Goal: Task Accomplishment & Management: Use online tool/utility

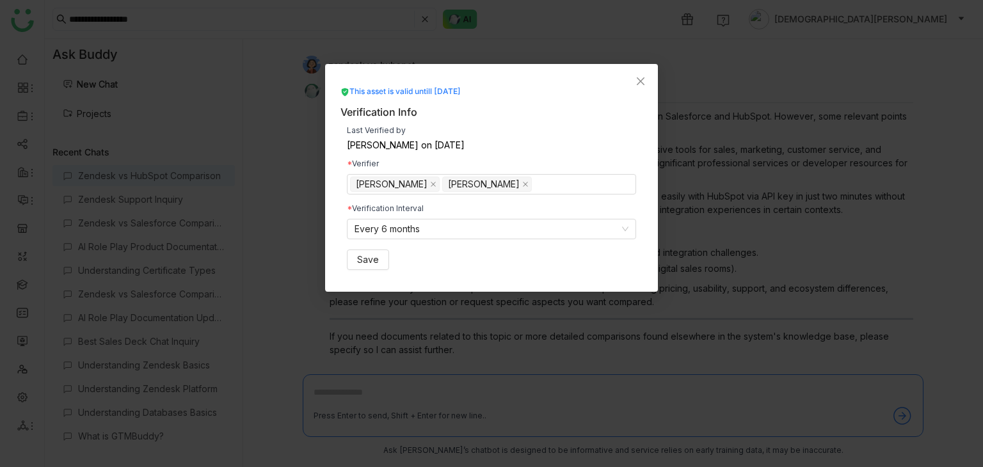
scroll to position [151, 0]
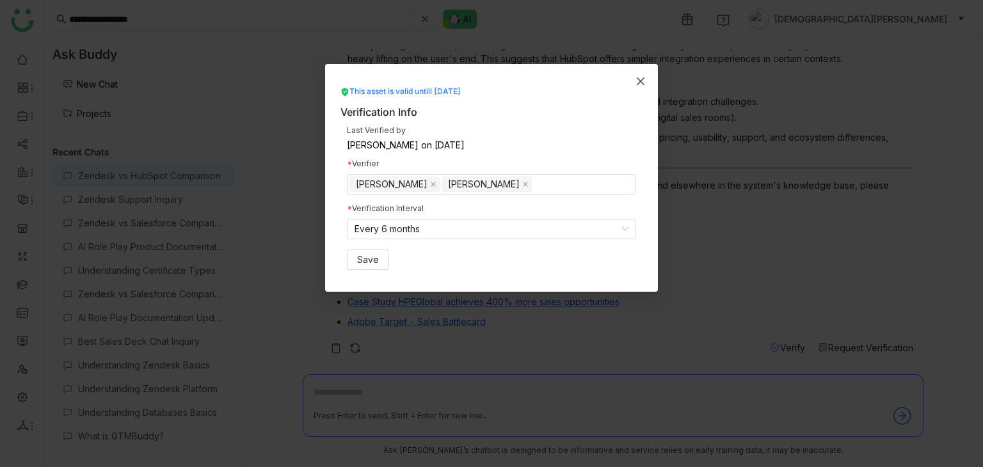
click at [637, 77] on icon "Close" at bounding box center [641, 81] width 8 height 8
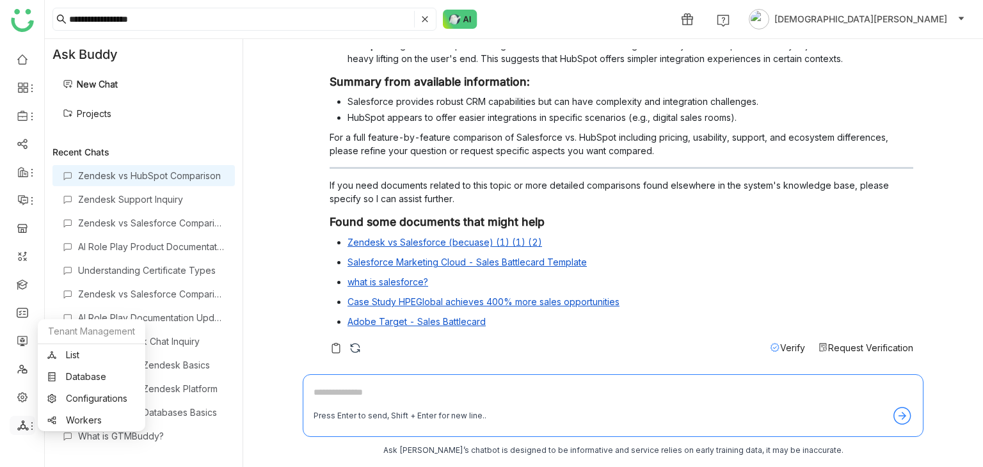
click at [24, 426] on icon at bounding box center [22, 425] width 11 height 10
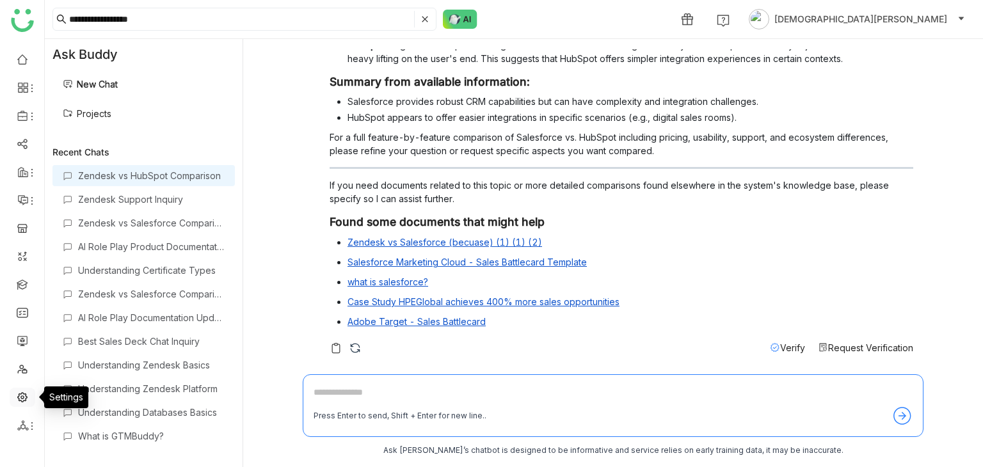
click at [27, 394] on link at bounding box center [23, 396] width 12 height 11
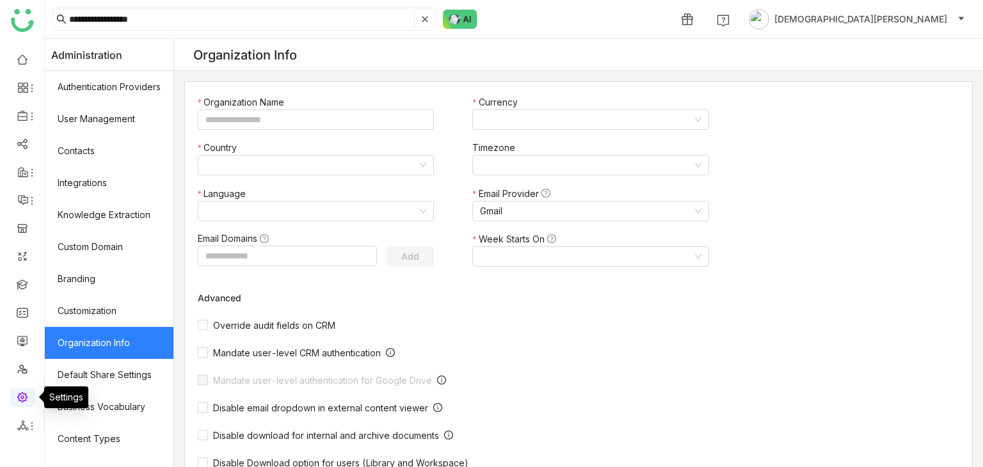
type input "*******"
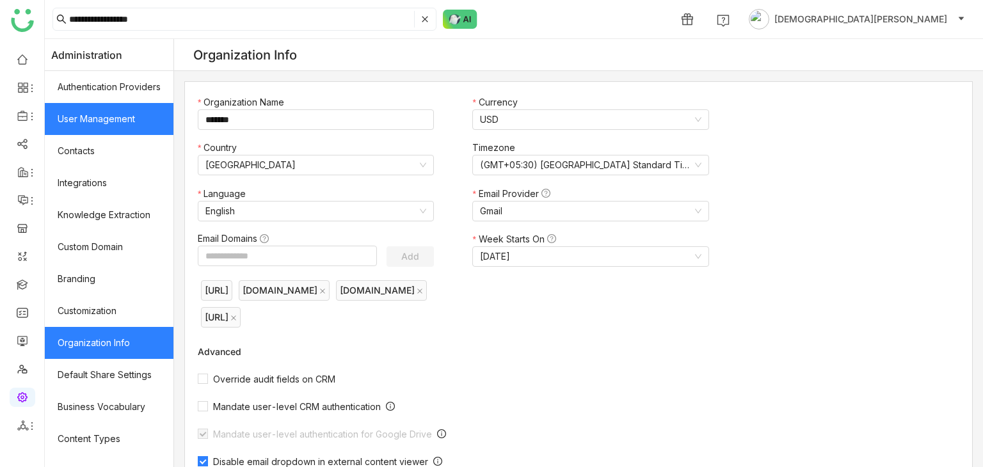
click at [129, 122] on link "User Management" at bounding box center [109, 119] width 129 height 32
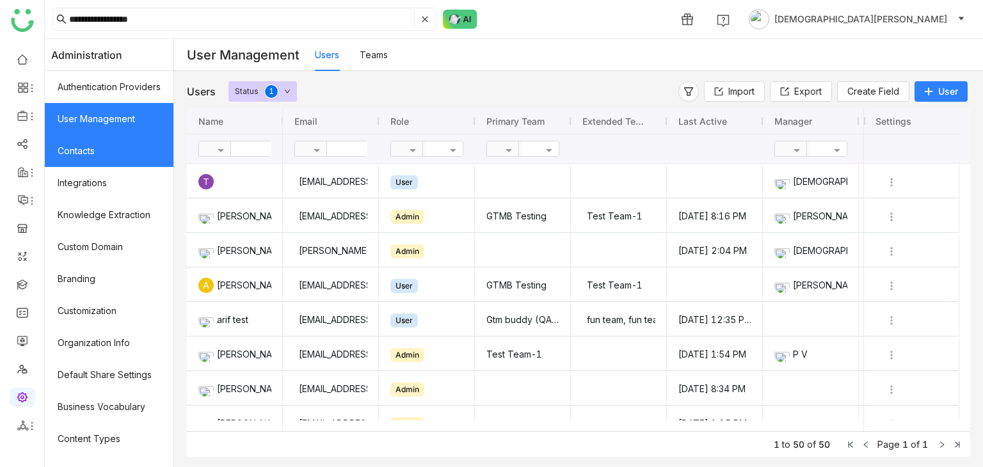
click at [118, 150] on link "Contacts" at bounding box center [109, 151] width 129 height 32
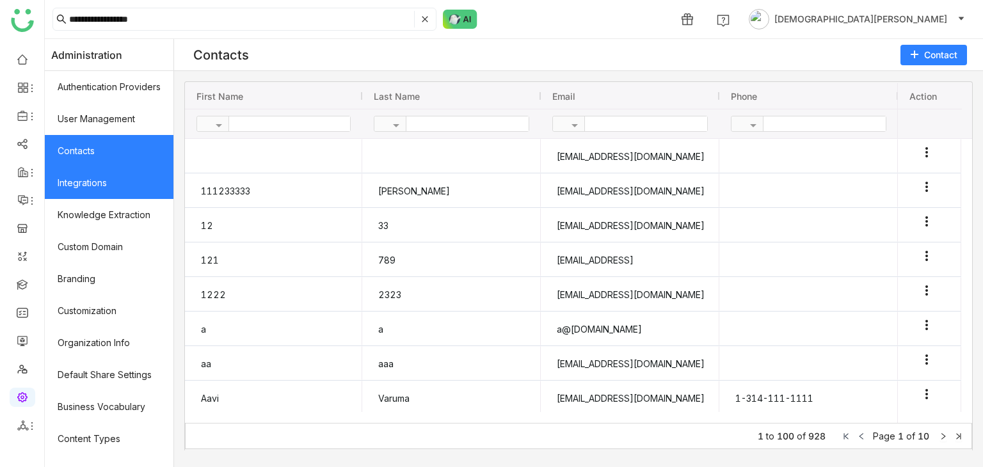
click at [120, 177] on link "Integrations" at bounding box center [109, 183] width 129 height 32
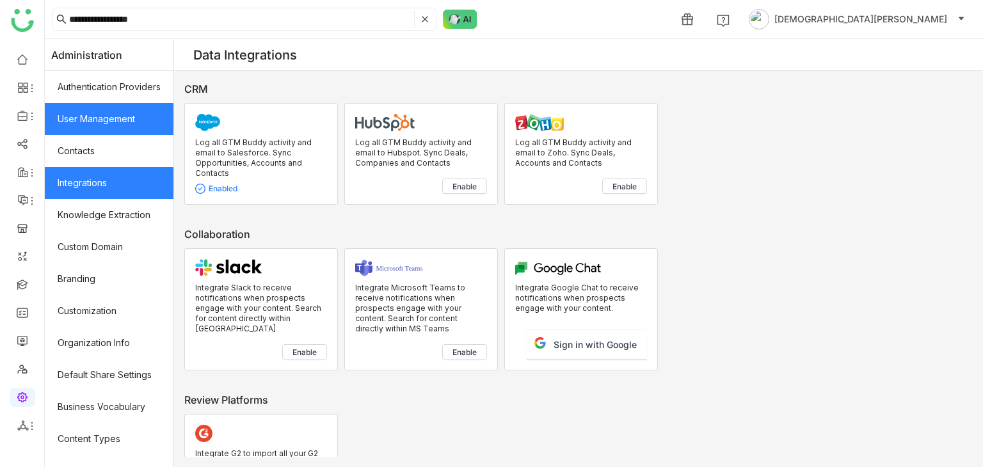
click at [89, 118] on link "User Management" at bounding box center [109, 119] width 129 height 32
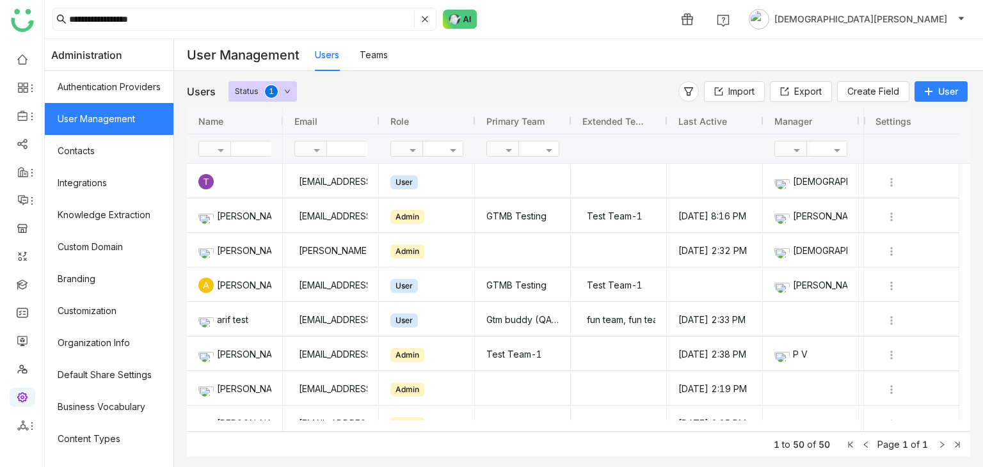
click at [353, 150] on input "text" at bounding box center [373, 148] width 93 height 15
click at [26, 57] on link at bounding box center [23, 58] width 12 height 11
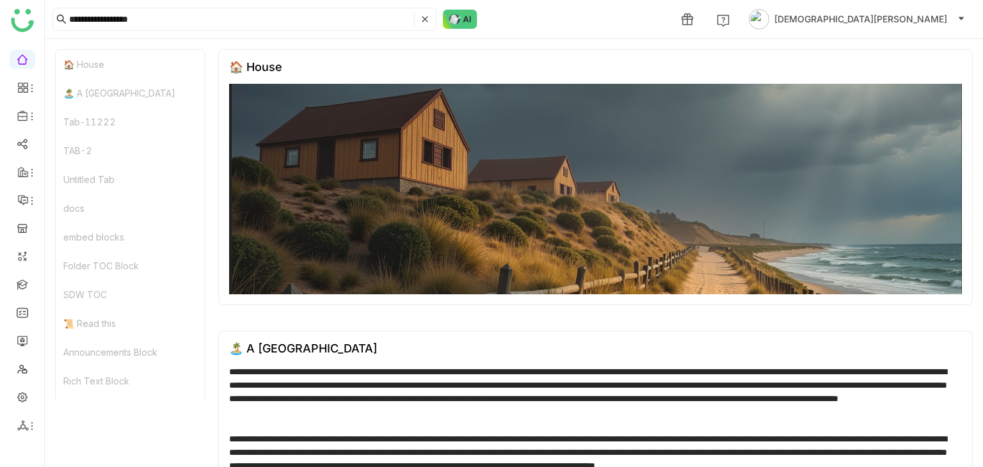
click at [29, 21] on img at bounding box center [22, 20] width 23 height 23
click at [20, 24] on img at bounding box center [22, 20] width 23 height 23
click at [22, 20] on img at bounding box center [22, 20] width 23 height 23
click at [426, 19] on icon at bounding box center [425, 19] width 6 height 6
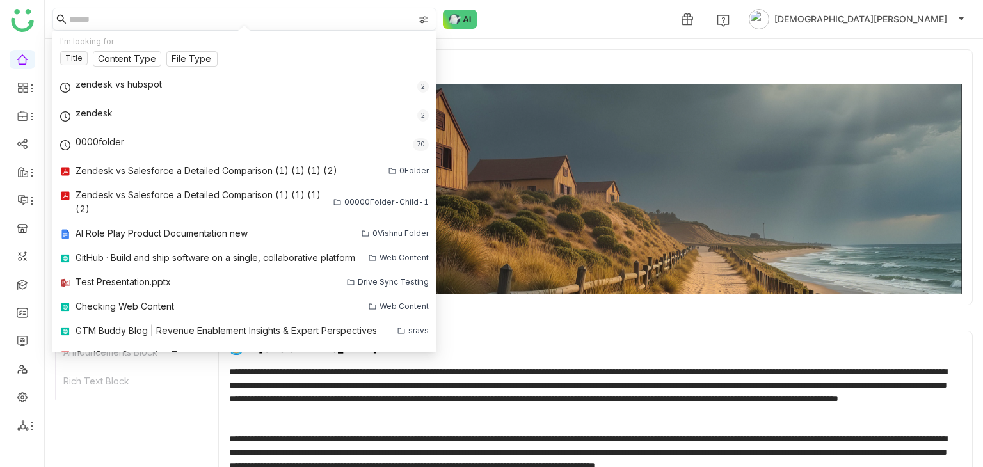
click at [520, 23] on div "1 Vishnu Vardhan" at bounding box center [514, 19] width 938 height 38
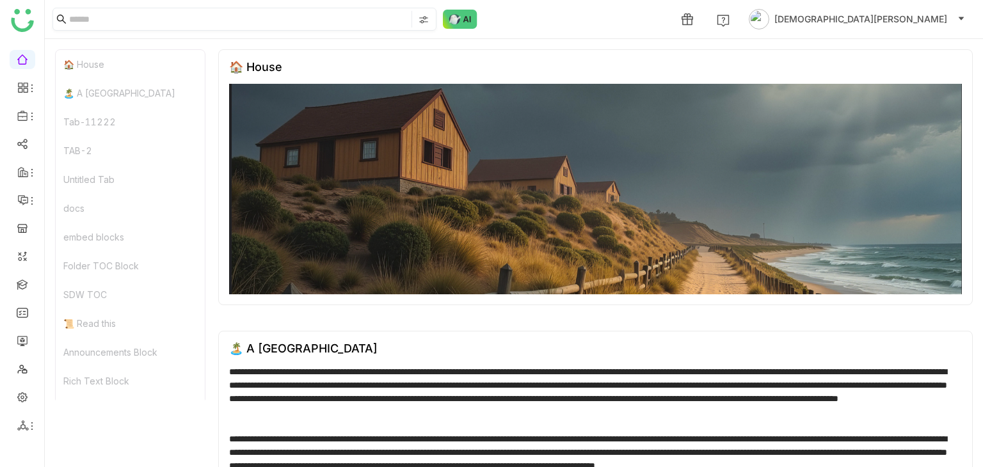
click at [100, 70] on div "🏠 House" at bounding box center [130, 64] width 149 height 29
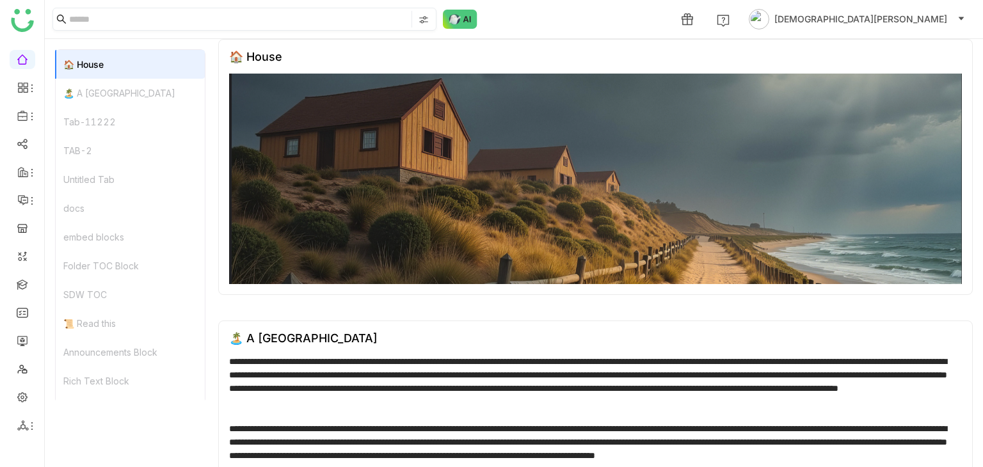
click at [102, 83] on div "🏝️ A Calming Beach House" at bounding box center [130, 93] width 149 height 29
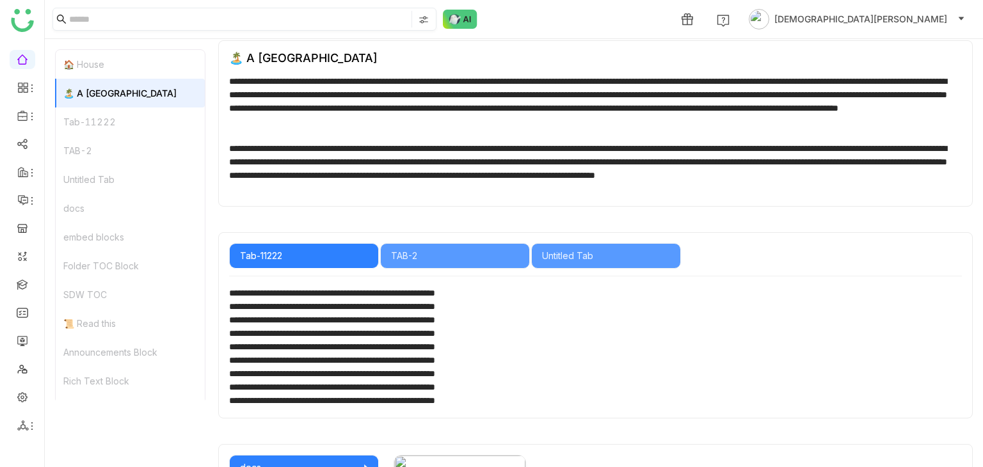
click at [106, 116] on div "Tab-11222" at bounding box center [130, 121] width 149 height 29
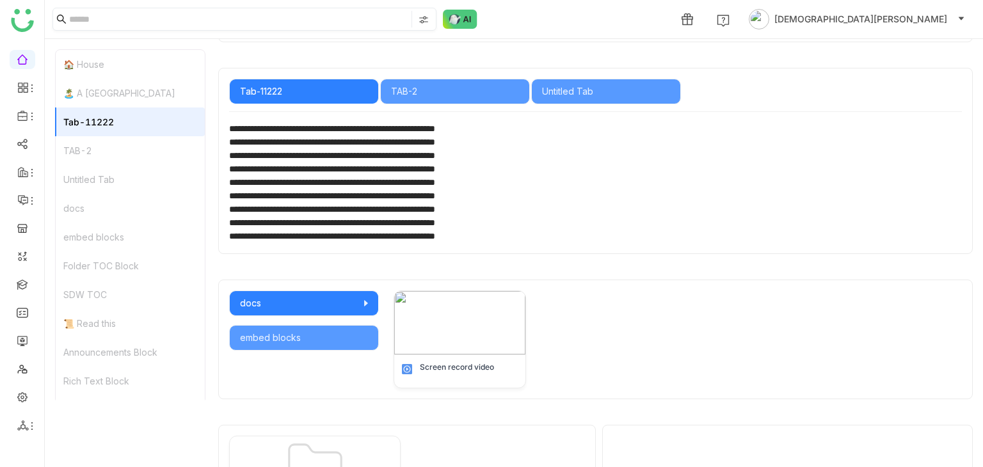
scroll to position [469, 0]
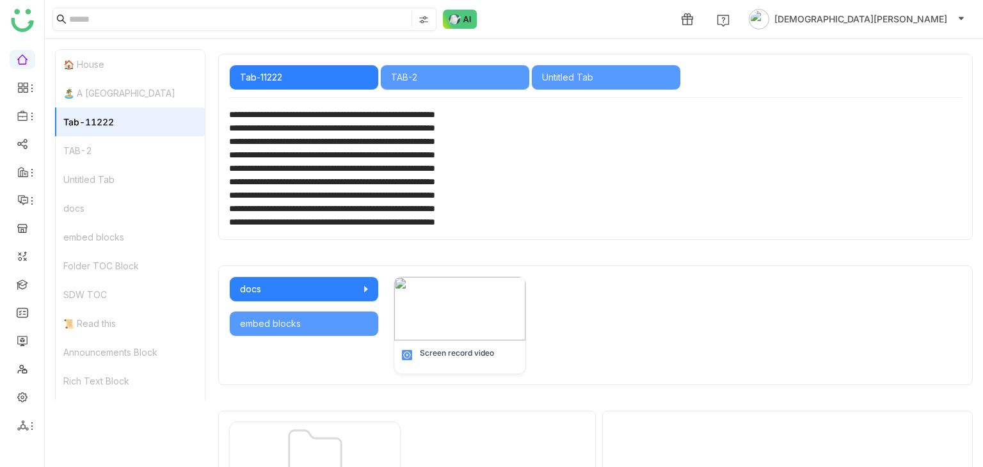
click at [106, 148] on div "TAB-2" at bounding box center [130, 150] width 149 height 29
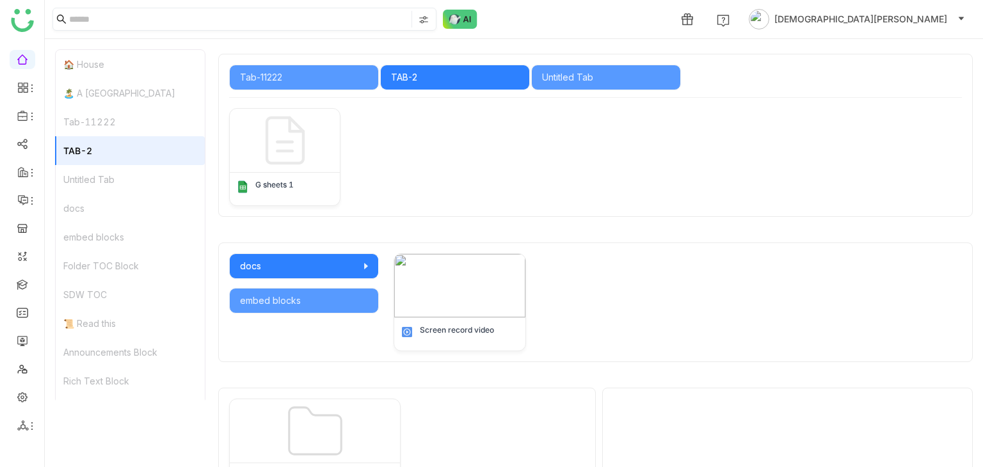
click at [107, 172] on div "Untitled Tab" at bounding box center [130, 179] width 149 height 29
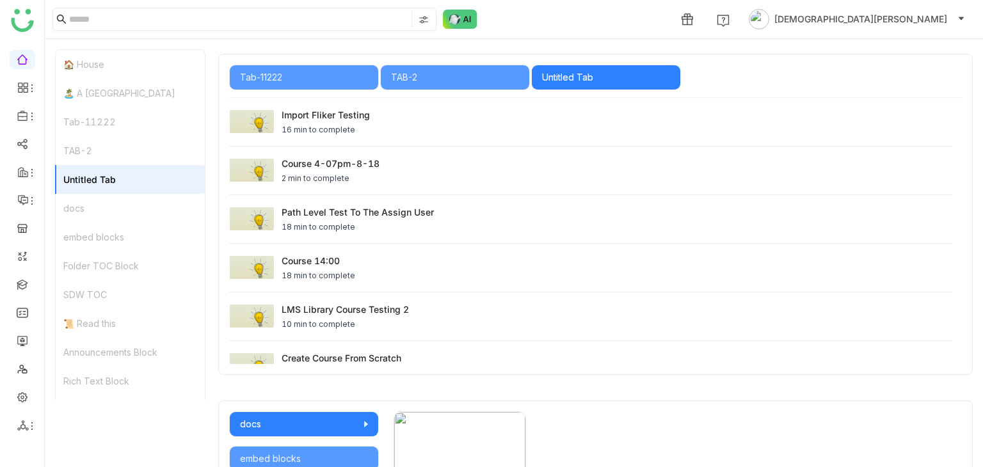
click at [105, 205] on div "docs" at bounding box center [130, 208] width 149 height 29
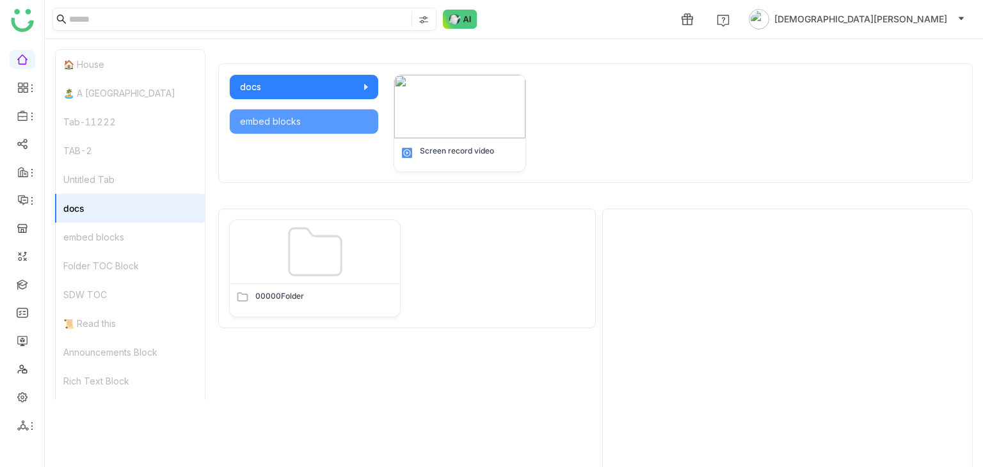
click at [105, 234] on div "embed blocks" at bounding box center [130, 237] width 149 height 29
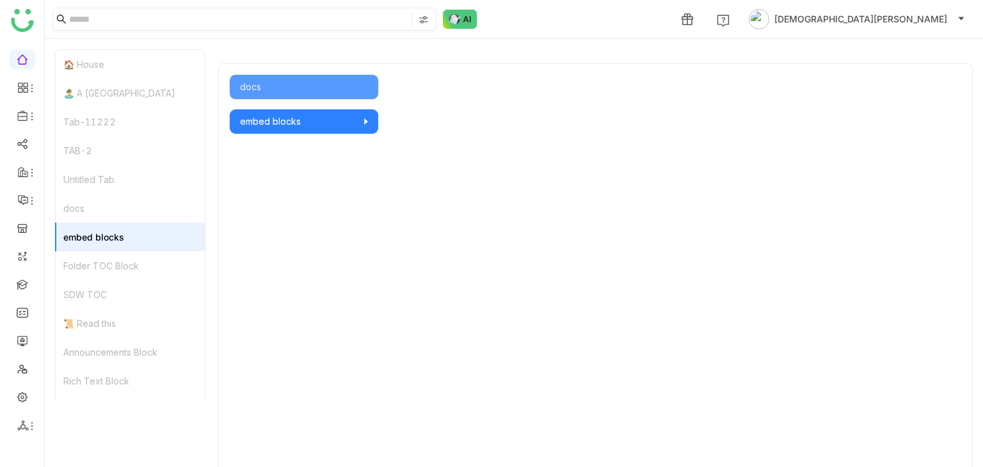
scroll to position [815, 0]
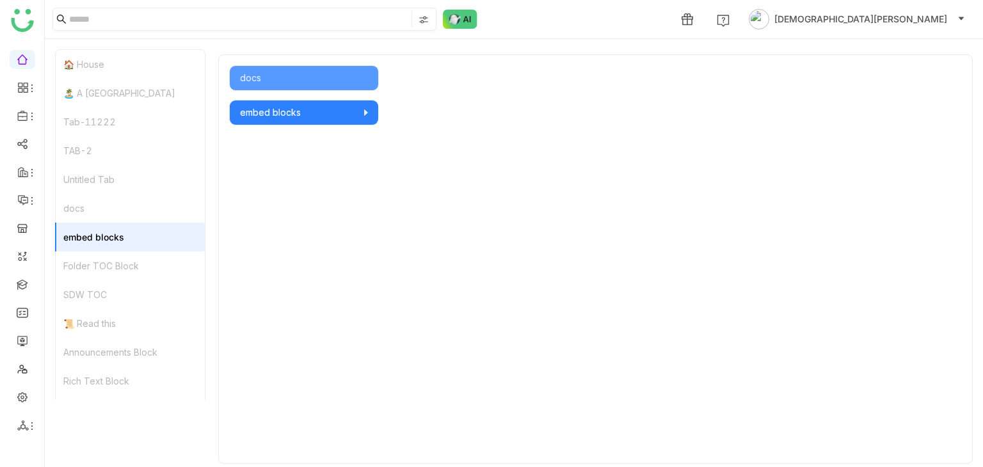
click at [110, 237] on div "embed blocks" at bounding box center [130, 237] width 149 height 29
click at [111, 268] on div "Folder TOC Block" at bounding box center [130, 265] width 149 height 29
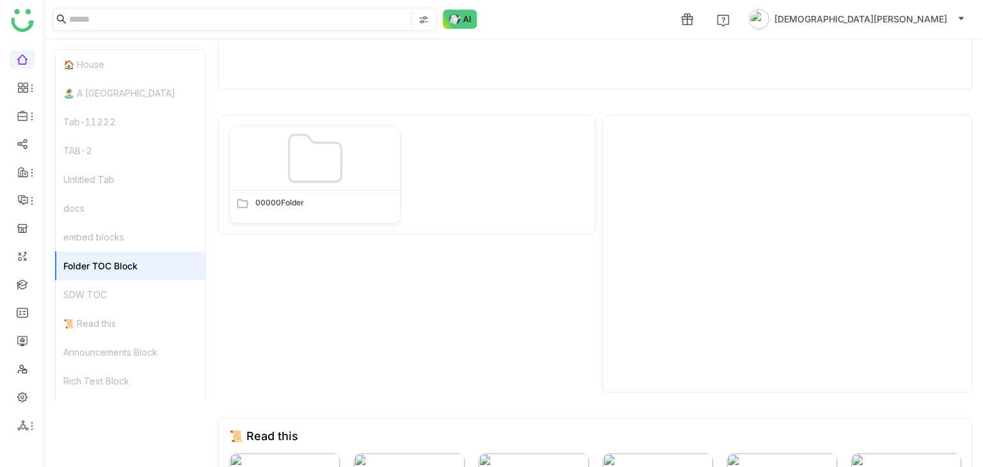
scroll to position [1276, 0]
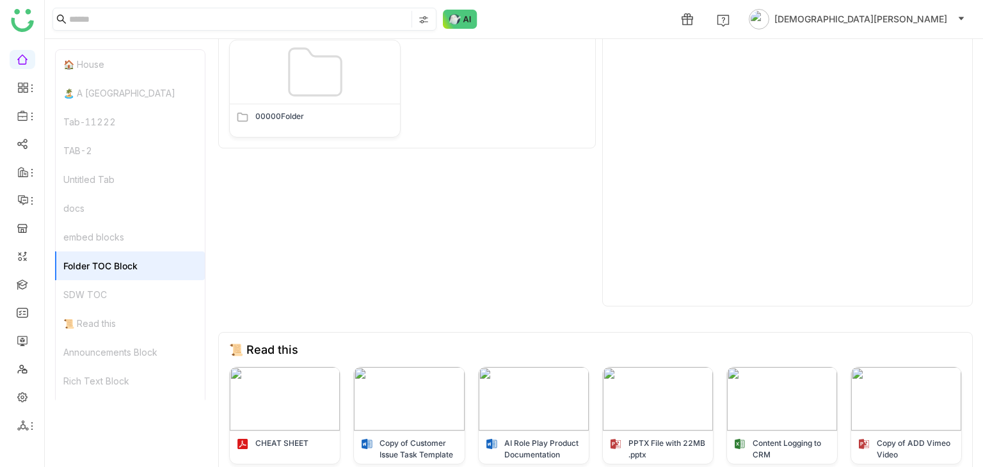
click at [111, 287] on div "SDW TOC" at bounding box center [130, 294] width 149 height 29
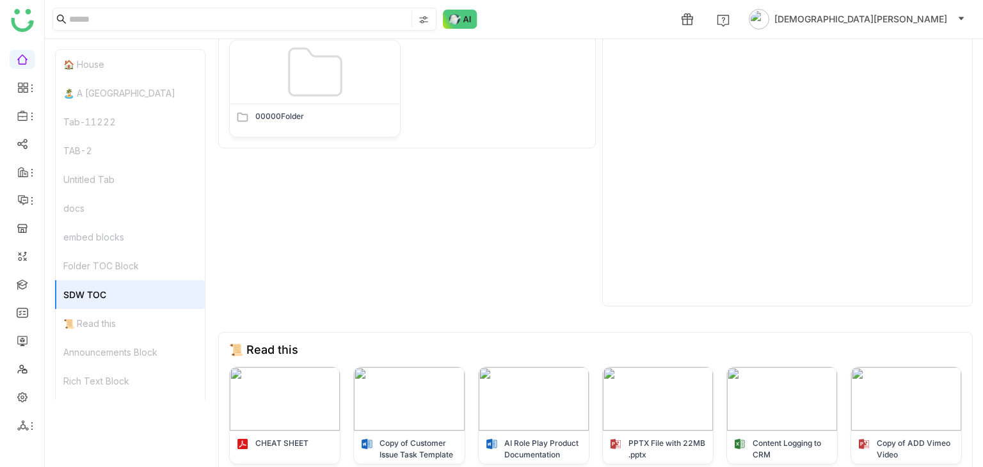
click at [120, 266] on div "Folder TOC Block" at bounding box center [130, 265] width 149 height 29
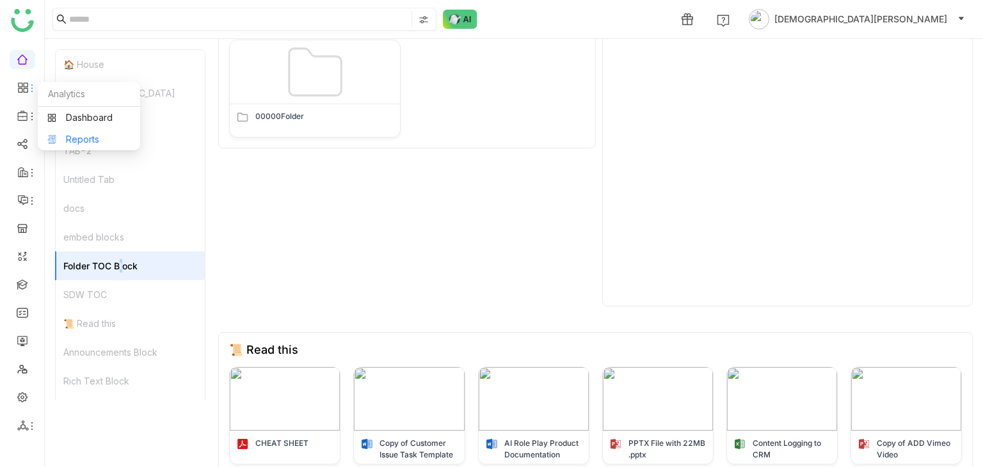
click at [91, 141] on link "Reports" at bounding box center [88, 139] width 83 height 9
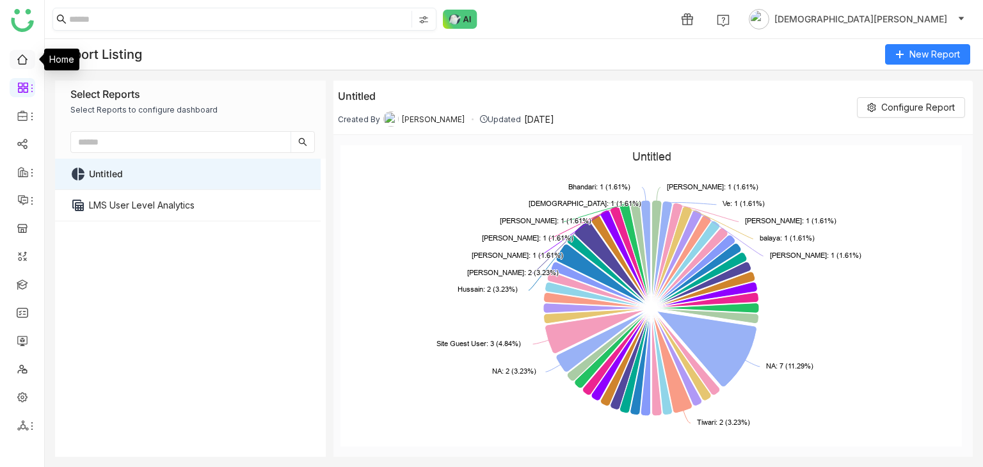
click at [28, 62] on link at bounding box center [23, 58] width 12 height 11
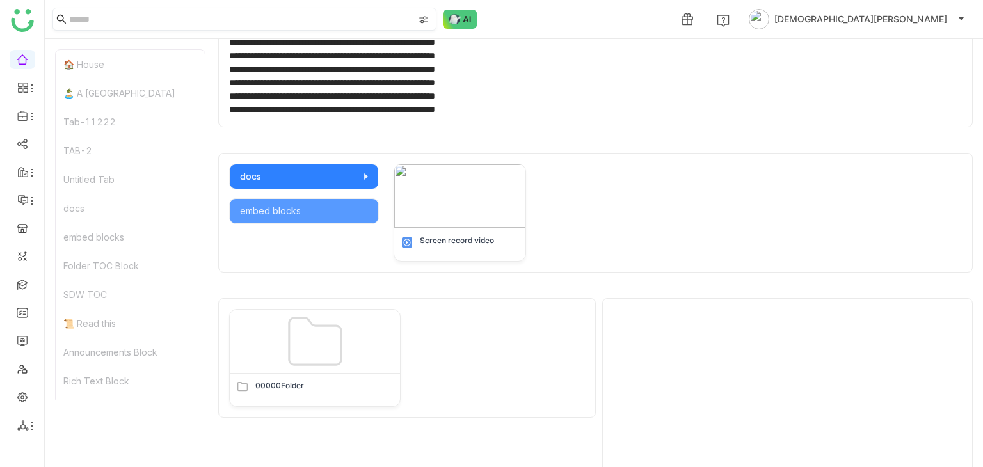
scroll to position [576, 0]
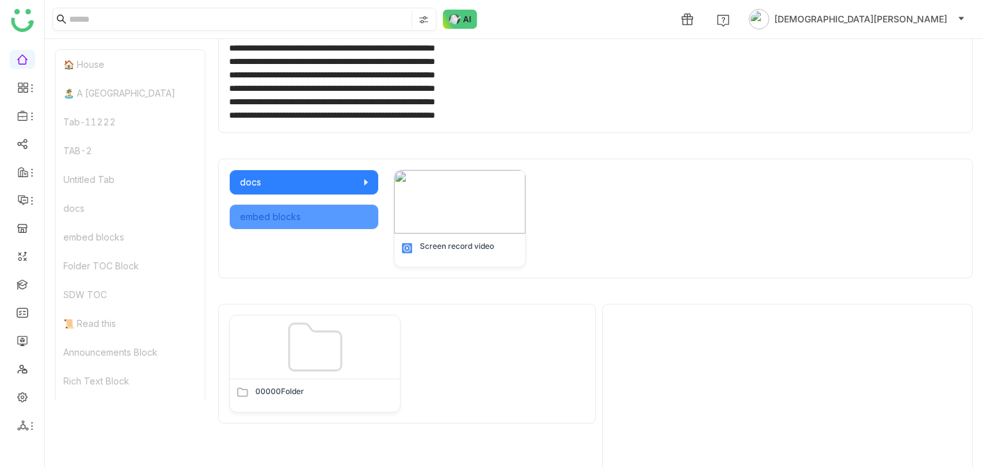
click at [294, 216] on div "embed blocks" at bounding box center [304, 217] width 128 height 14
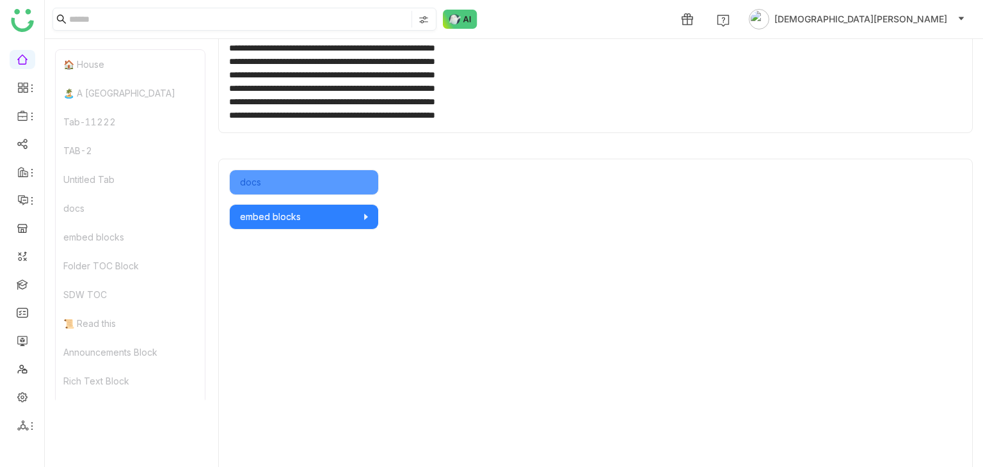
click at [299, 179] on div "docs" at bounding box center [304, 182] width 128 height 14
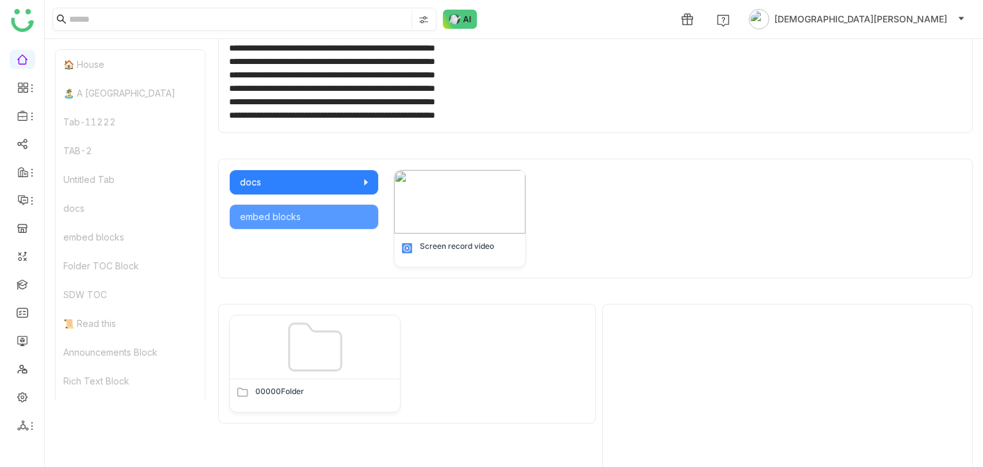
click at [299, 202] on div "docs embed blocks" at bounding box center [304, 219] width 150 height 98
click at [297, 211] on div "embed blocks" at bounding box center [304, 217] width 128 height 14
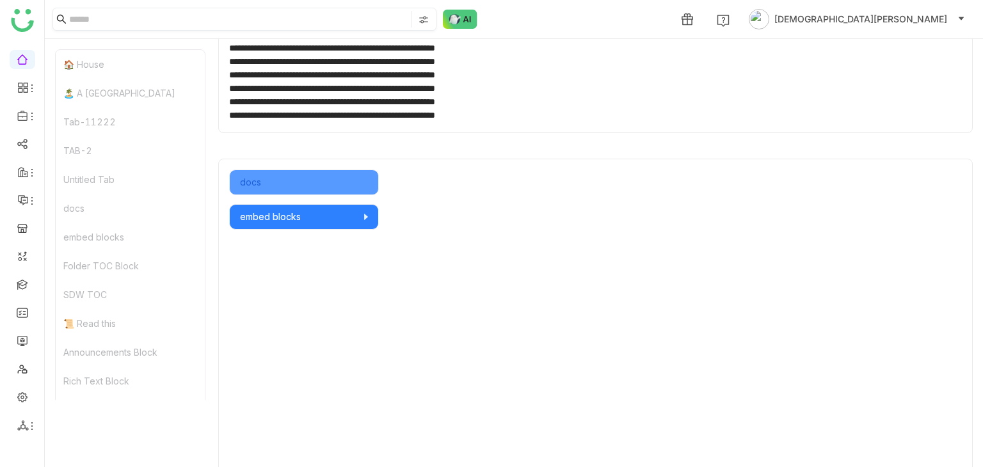
click at [298, 183] on div "docs" at bounding box center [304, 182] width 128 height 14
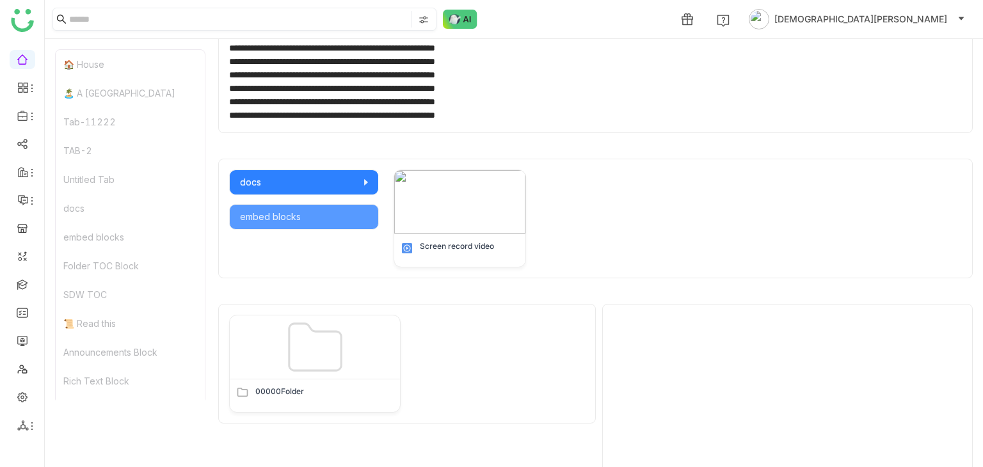
click at [603, 248] on div "Screen record video" at bounding box center [678, 219] width 568 height 98
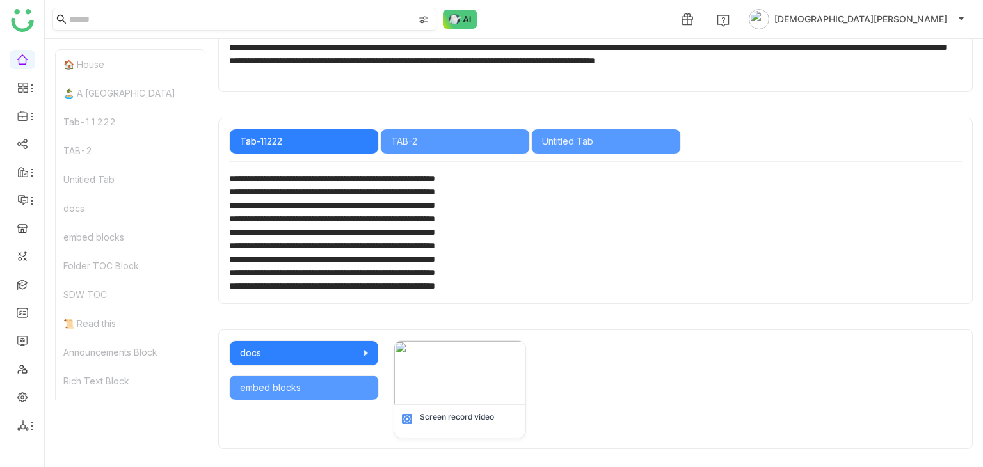
scroll to position [384, 0]
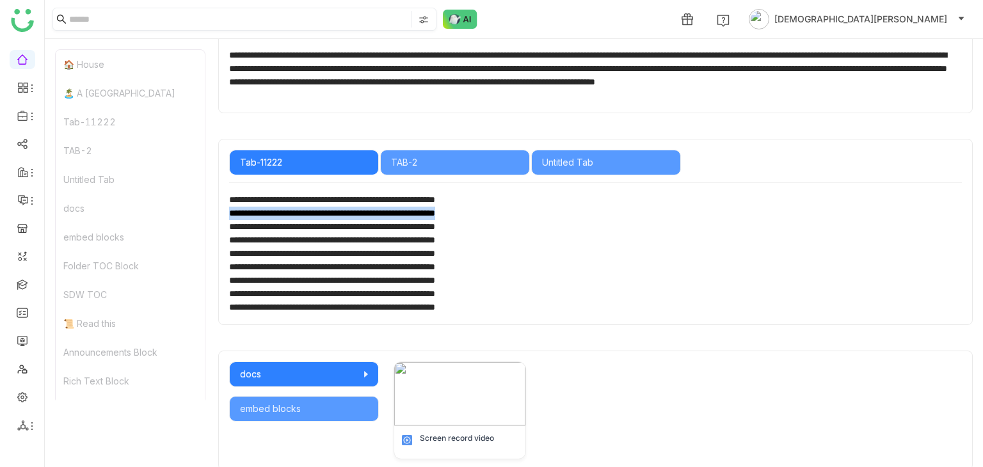
drag, startPoint x: 524, startPoint y: 218, endPoint x: 231, endPoint y: 209, distance: 293.2
click at [231, 209] on div "**********" at bounding box center [590, 213] width 723 height 13
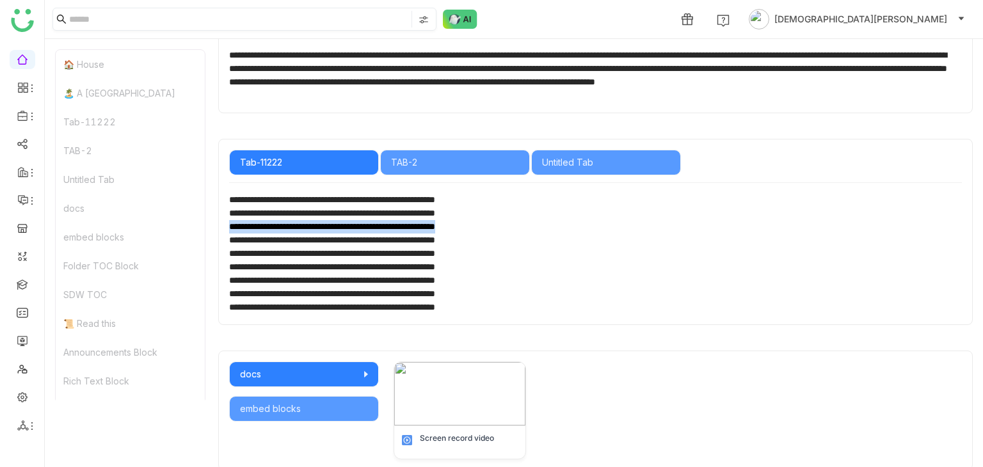
drag, startPoint x: 228, startPoint y: 225, endPoint x: 523, endPoint y: 230, distance: 295.0
click at [523, 230] on div "**********" at bounding box center [590, 226] width 723 height 13
click at [288, 405] on div "embed blocks" at bounding box center [304, 409] width 128 height 14
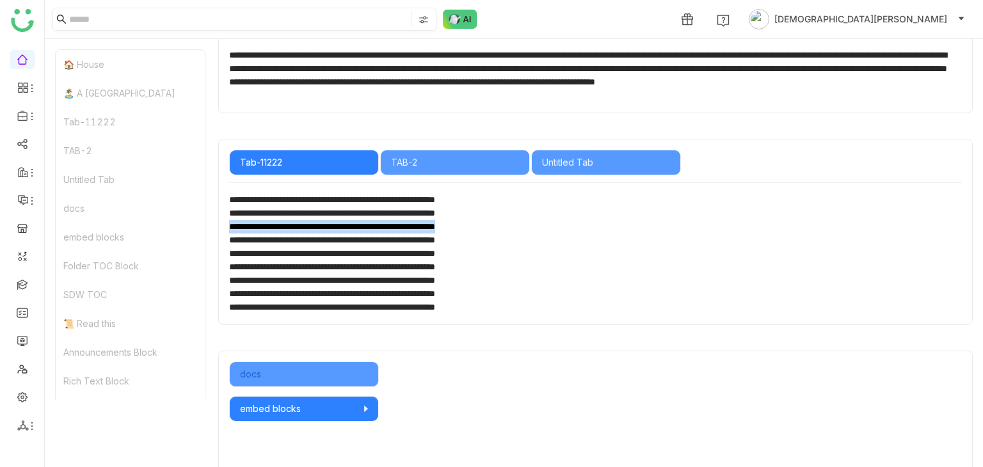
click at [289, 374] on div "docs" at bounding box center [304, 374] width 128 height 14
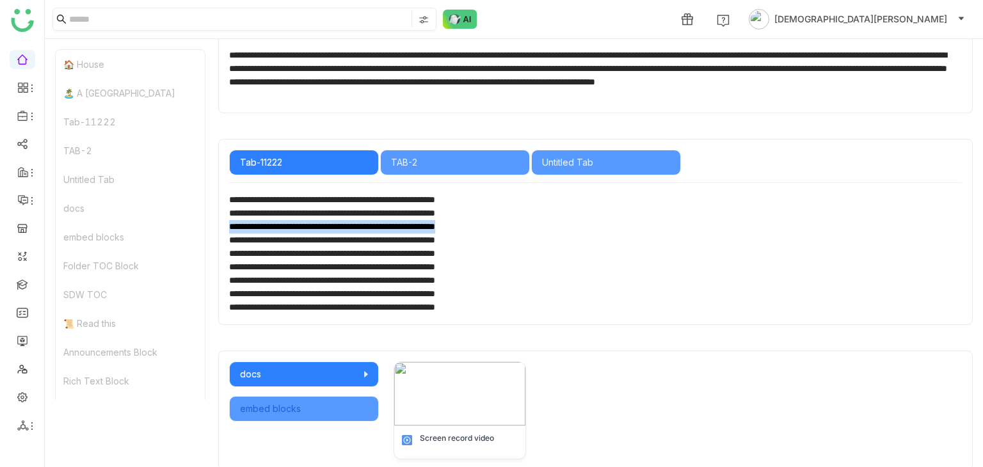
click at [291, 402] on div "embed blocks" at bounding box center [304, 409] width 128 height 14
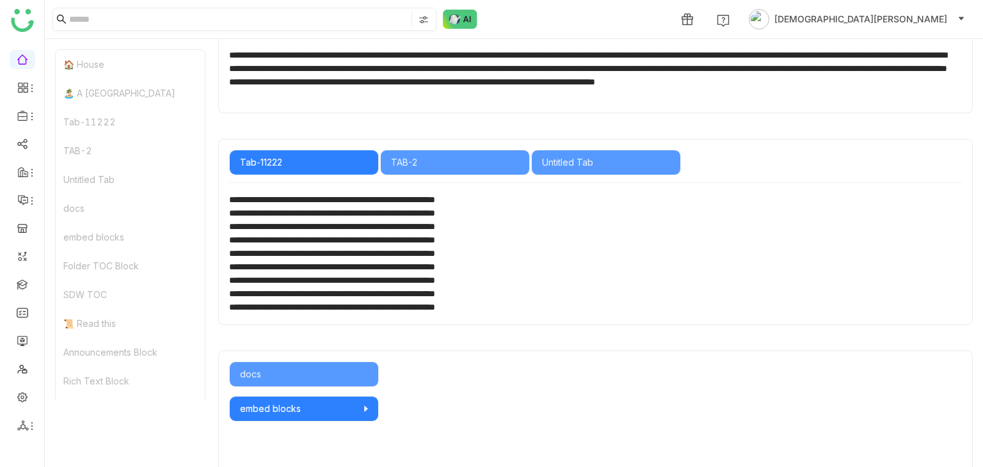
click at [293, 381] on div "docs" at bounding box center [304, 375] width 150 height 26
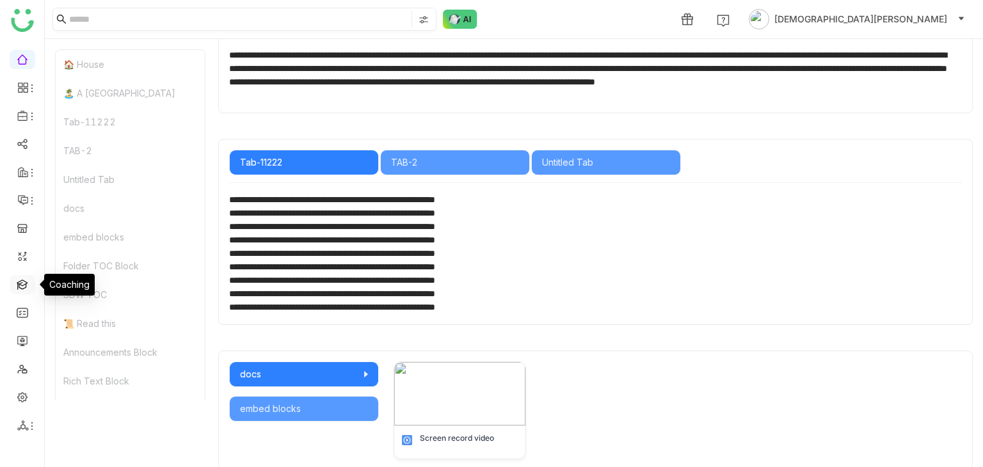
click at [26, 282] on link at bounding box center [23, 283] width 12 height 11
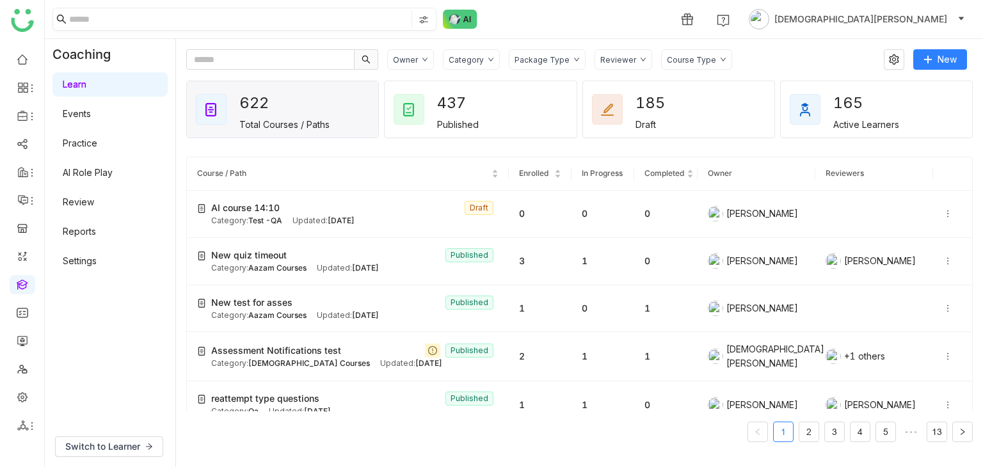
drag, startPoint x: 102, startPoint y: 166, endPoint x: 102, endPoint y: 179, distance: 12.8
click at [102, 167] on link "AI Role Play" at bounding box center [88, 172] width 50 height 11
click at [102, 178] on link "AI Role Play" at bounding box center [88, 172] width 50 height 11
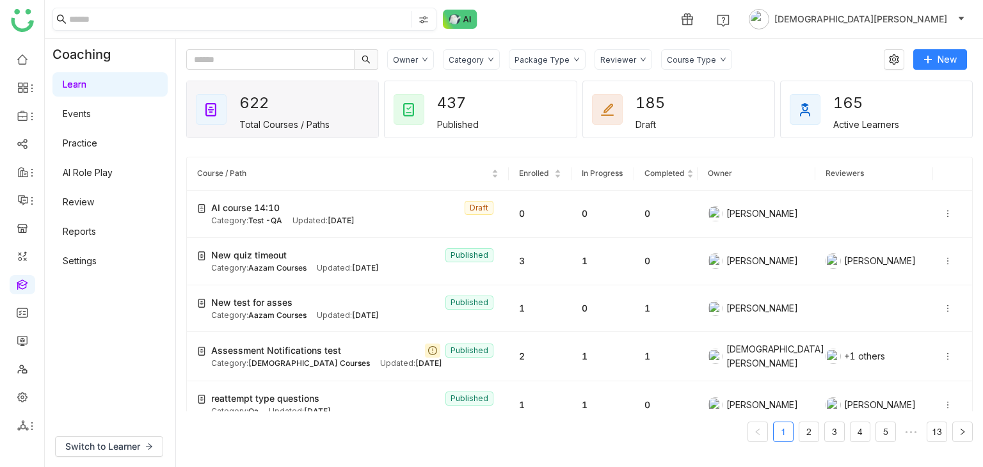
click at [102, 178] on link "AI Role Play" at bounding box center [88, 172] width 50 height 11
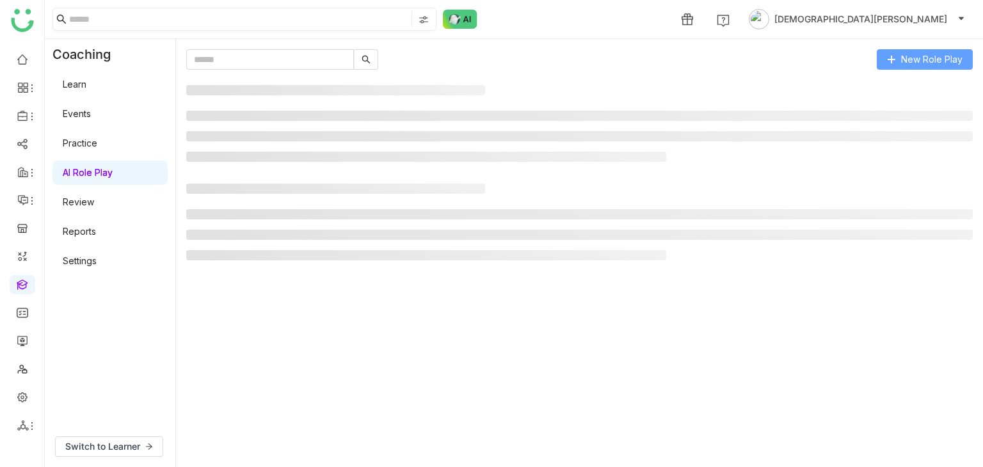
click at [904, 58] on span "New Role Play" at bounding box center [931, 59] width 61 height 14
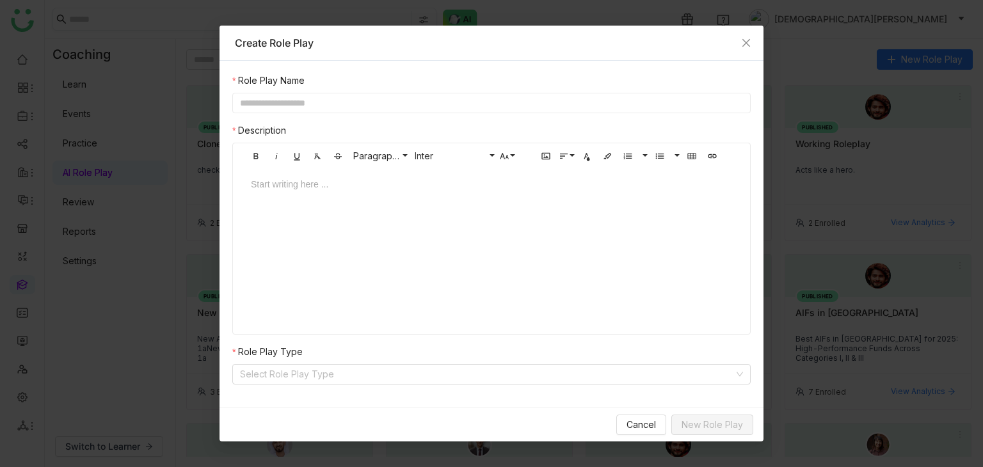
click at [379, 115] on div "Role Play Name Description Bold Italic Underline Clear Formatting Strikethrough…" at bounding box center [491, 229] width 518 height 311
click at [400, 103] on input "text" at bounding box center [491, 103] width 518 height 20
type input "**********"
click at [315, 187] on div at bounding box center [491, 184] width 481 height 14
click at [287, 203] on div "To enrich screen reader interactions, please activate Accessibility in Grammarl…" at bounding box center [491, 196] width 507 height 38
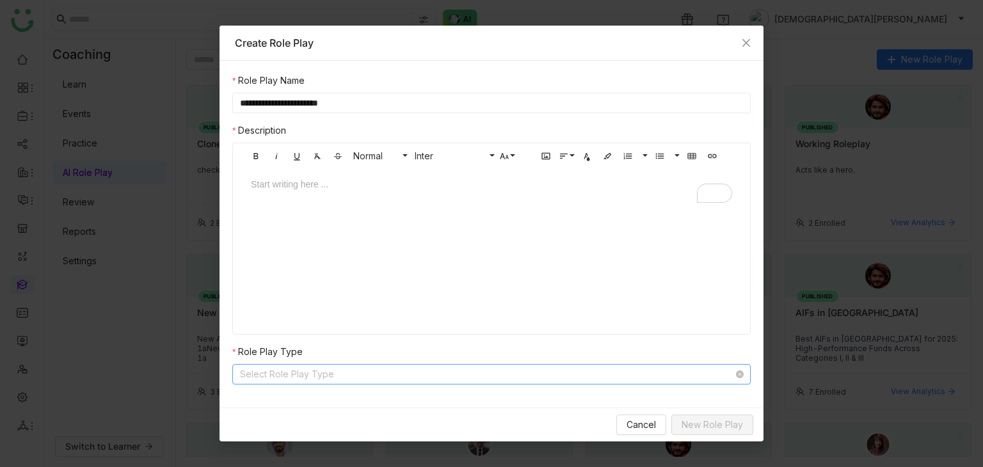
click at [331, 379] on input at bounding box center [487, 374] width 494 height 19
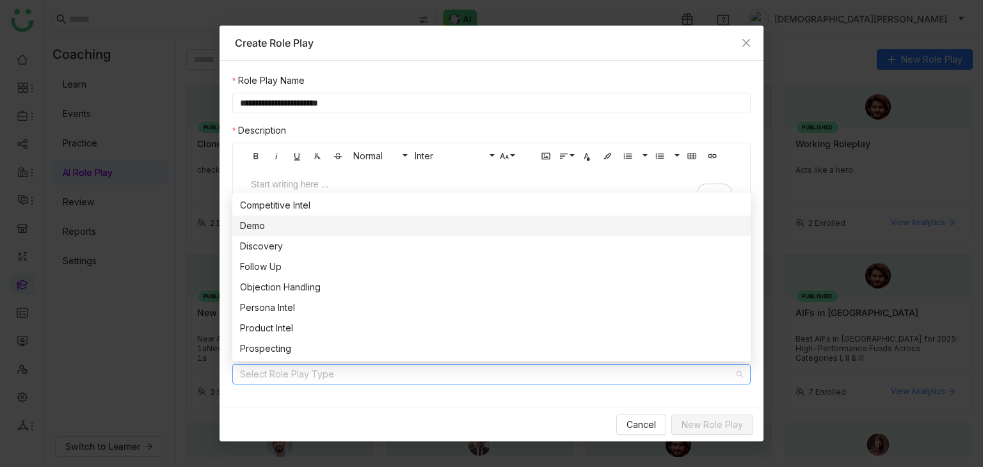
click at [271, 221] on div "Demo" at bounding box center [491, 226] width 503 height 14
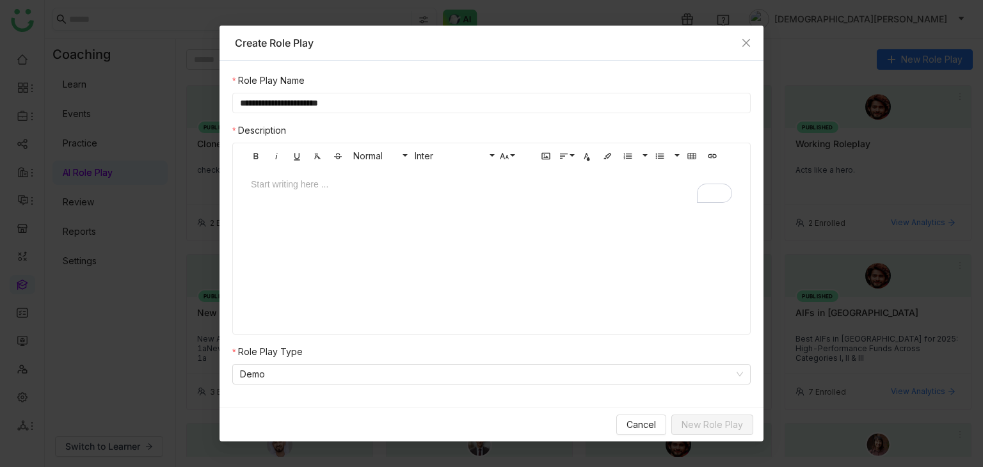
click at [523, 260] on div "Start writing here ..." at bounding box center [491, 232] width 507 height 128
click at [308, 186] on div "To enrich screen reader interactions, please activate Accessibility in Grammarl…" at bounding box center [491, 184] width 481 height 14
click at [280, 185] on div "To enrich screen reader interactions, please activate Accessibility in Grammarl…" at bounding box center [491, 184] width 481 height 14
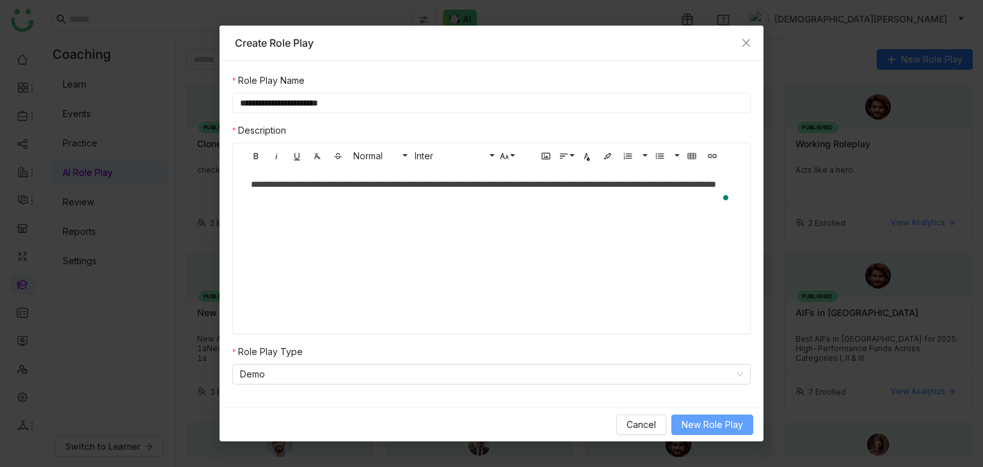
click at [703, 420] on span "New Role Play" at bounding box center [711, 425] width 61 height 14
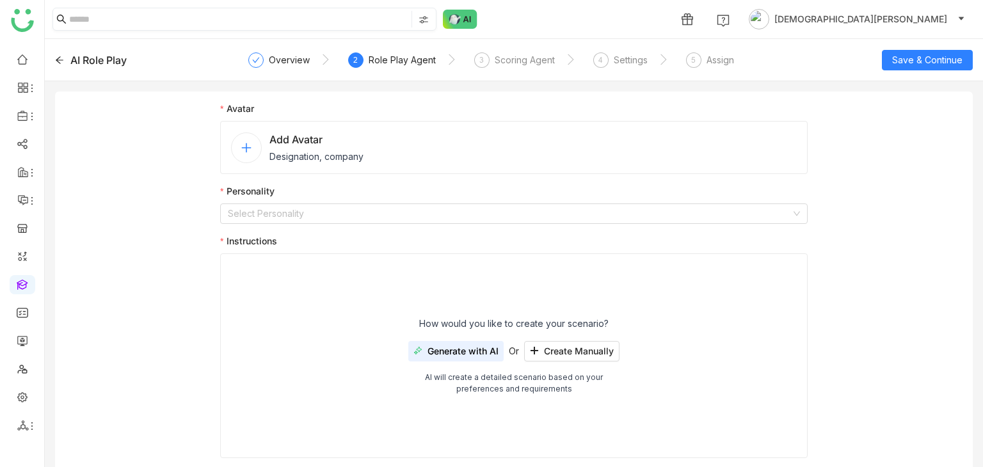
click at [287, 153] on span "Designation, company" at bounding box center [316, 156] width 94 height 13
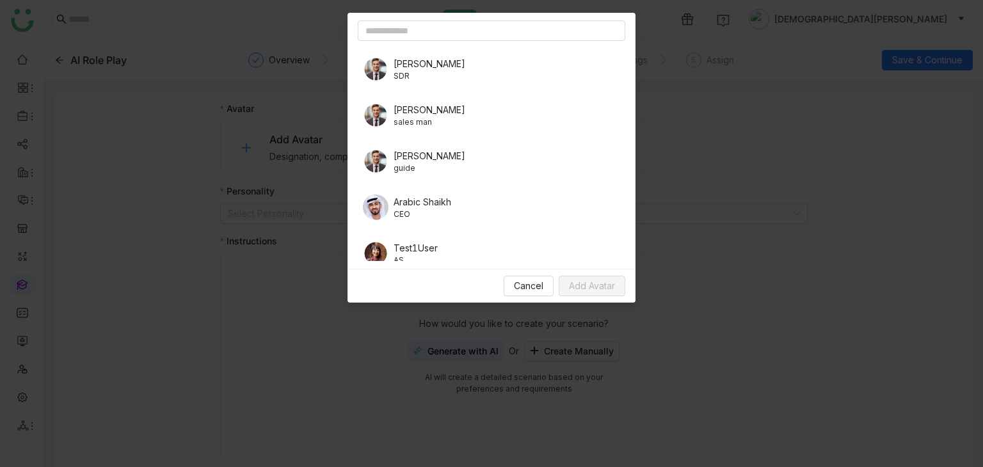
click at [417, 65] on div "Kevin SDR" at bounding box center [491, 69] width 267 height 36
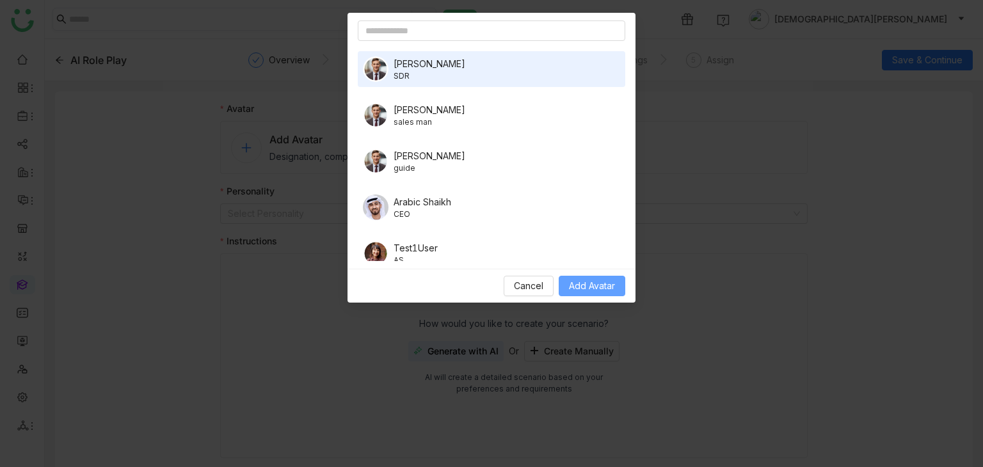
click at [596, 280] on span "Add Avatar" at bounding box center [592, 286] width 46 height 14
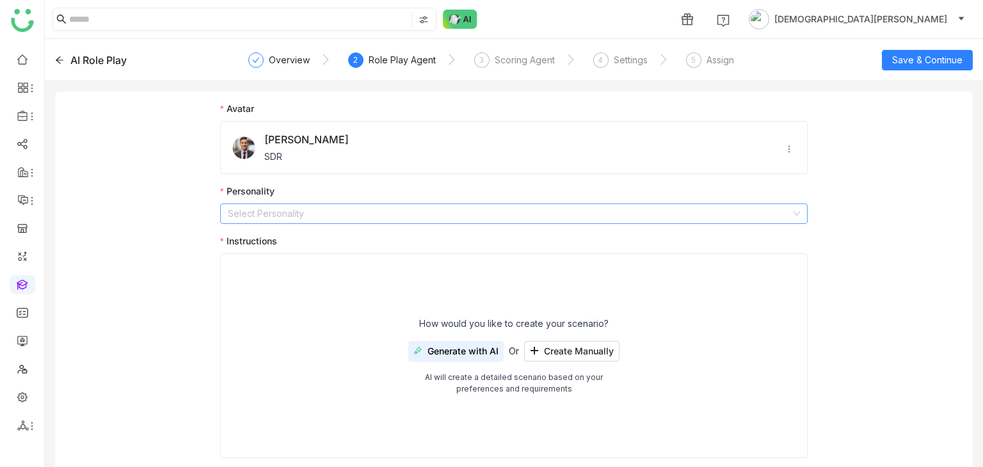
click at [261, 215] on input at bounding box center [509, 213] width 563 height 19
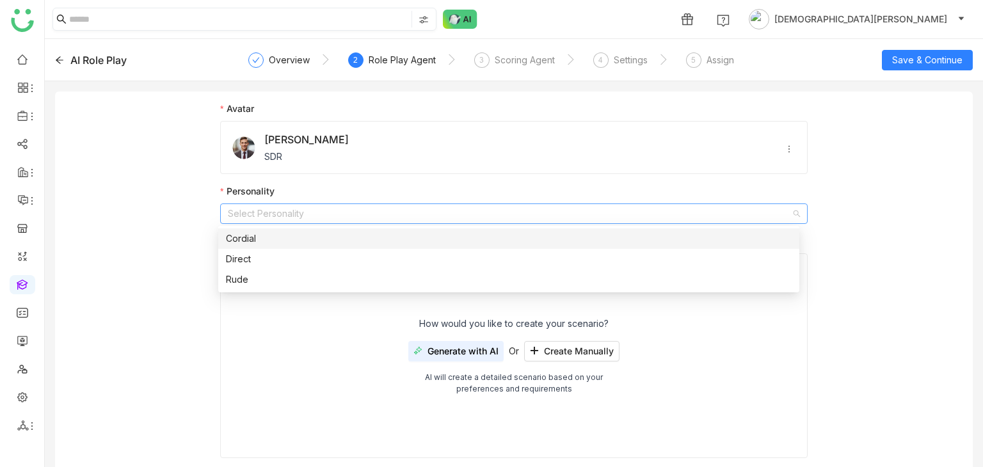
click at [246, 243] on div "Cordial" at bounding box center [509, 239] width 566 height 14
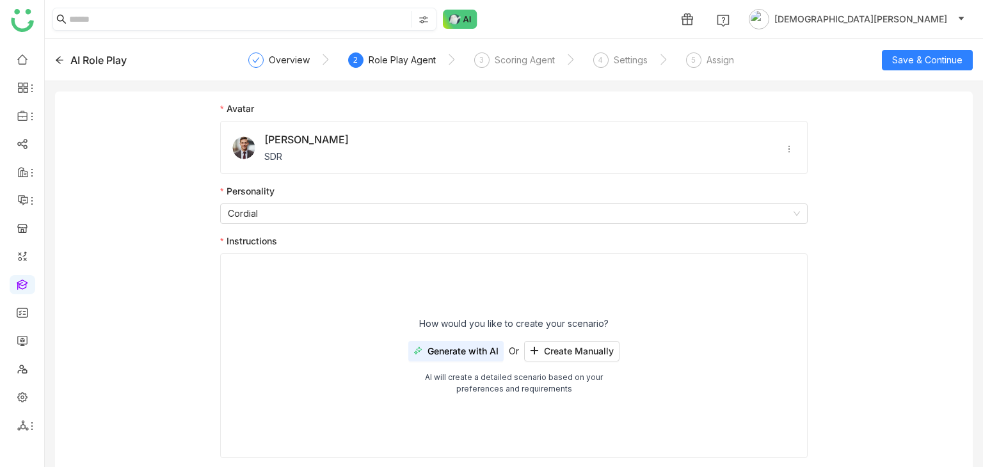
click at [459, 347] on span "Generate with AI" at bounding box center [462, 351] width 71 height 10
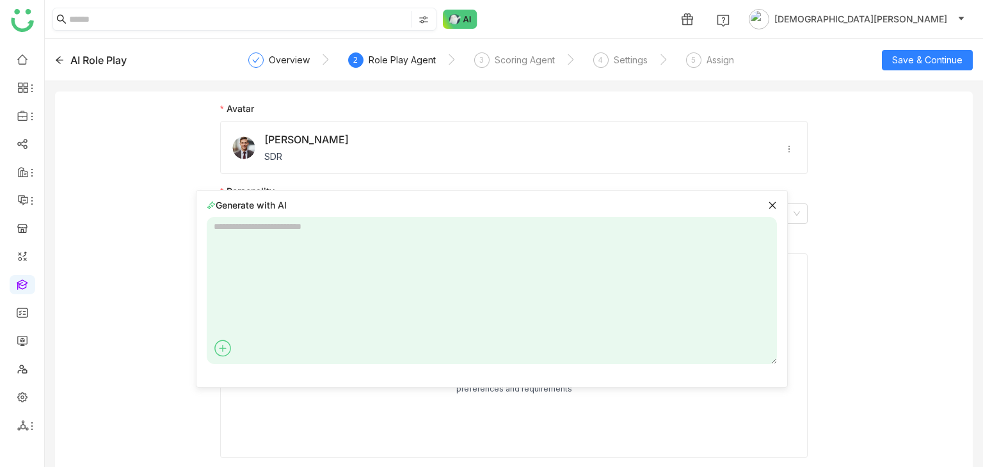
click at [325, 253] on textarea at bounding box center [492, 290] width 570 height 147
click at [308, 225] on textarea "To enrich screen reader interactions, please activate Accessibility in Grammarl…" at bounding box center [492, 290] width 570 height 147
paste textarea "**********"
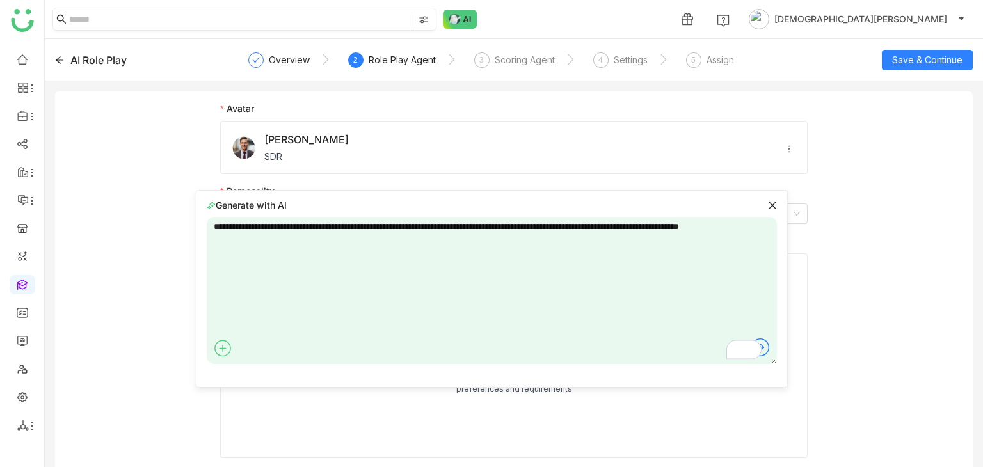
type textarea "**********"
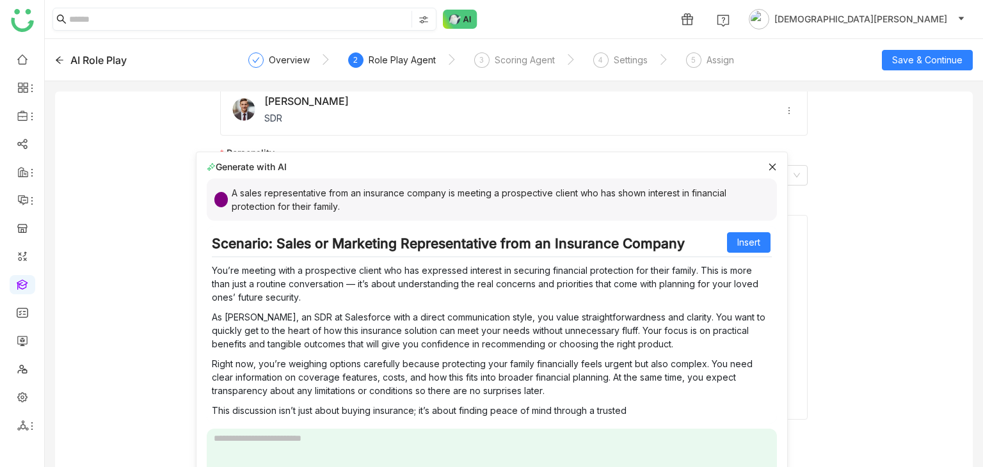
scroll to position [74, 0]
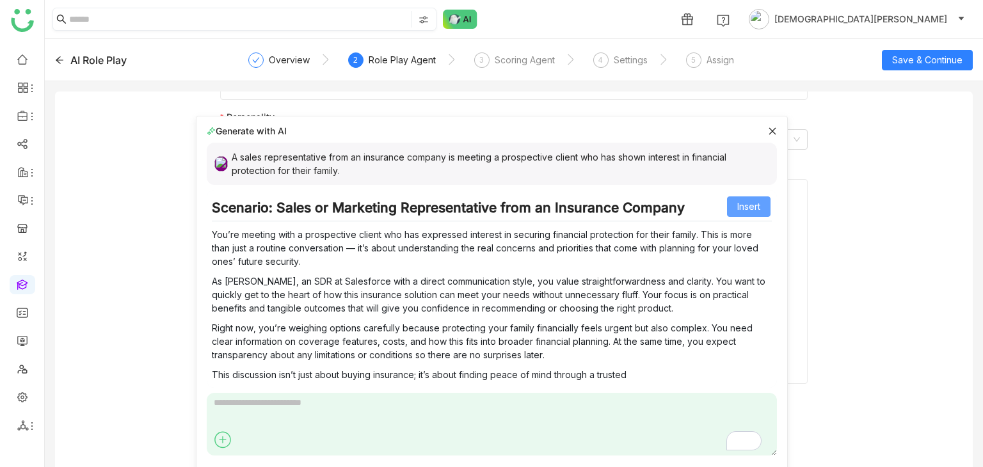
click at [737, 206] on span "Insert" at bounding box center [748, 207] width 23 height 14
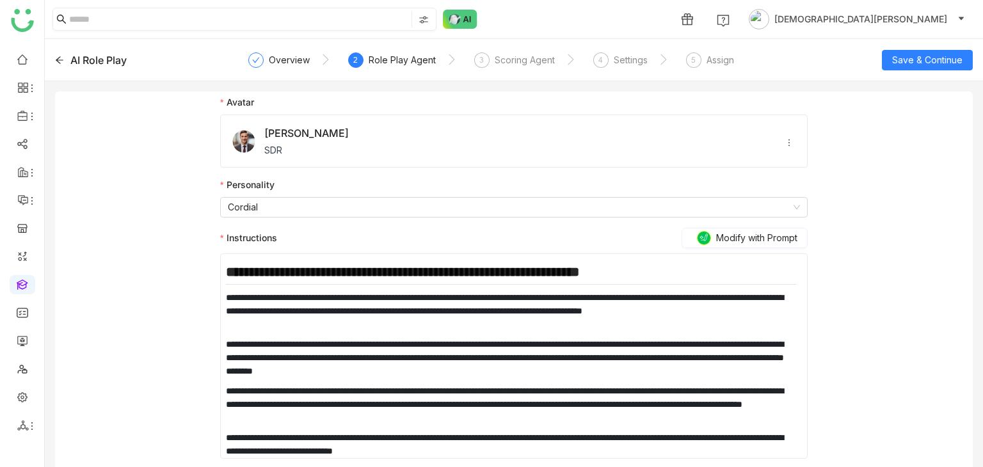
scroll to position [8, 0]
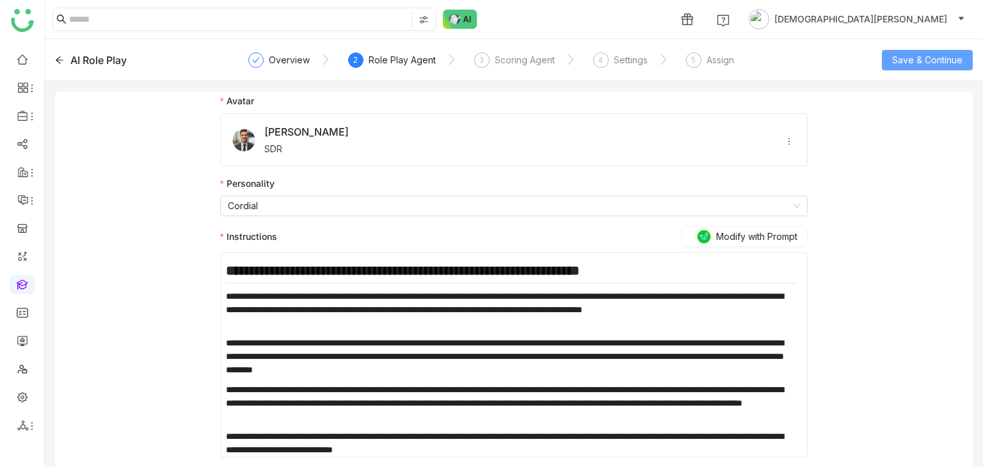
click at [936, 61] on span "Save & Continue" at bounding box center [927, 60] width 70 height 14
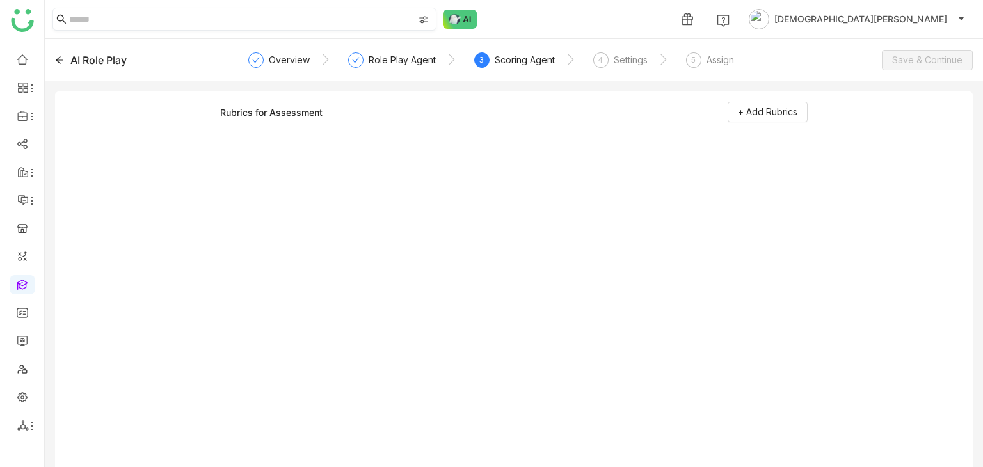
scroll to position [0, 0]
click at [781, 103] on button "+ Add Rubrics" at bounding box center [768, 112] width 80 height 20
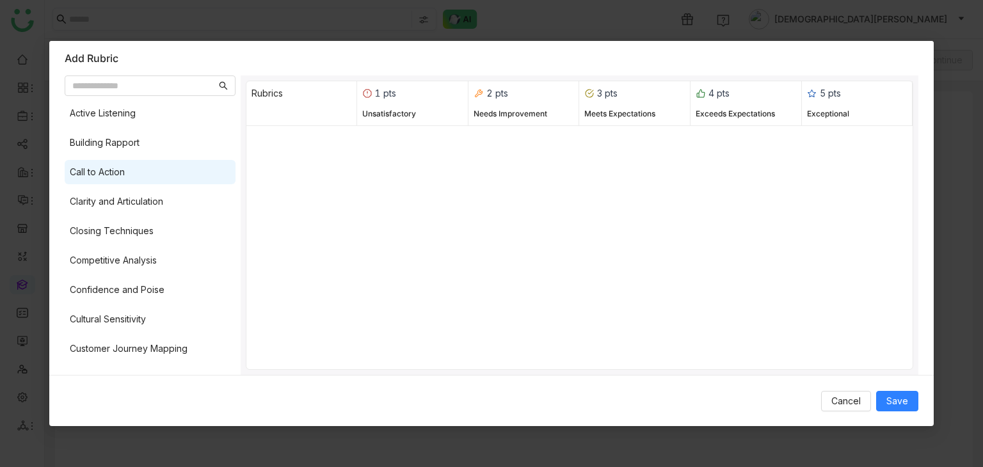
click at [138, 177] on div "Call to Action" at bounding box center [150, 172] width 171 height 24
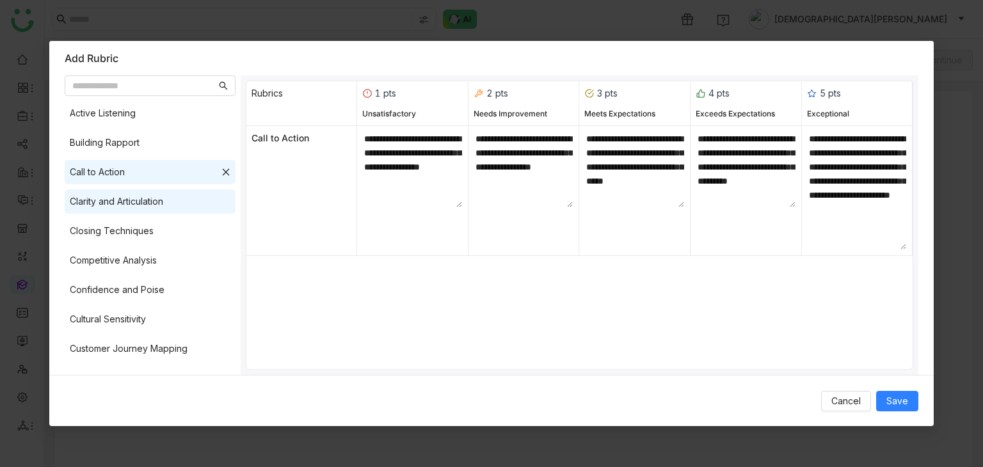
click at [125, 198] on div "Clarity and Articulation" at bounding box center [116, 202] width 93 height 14
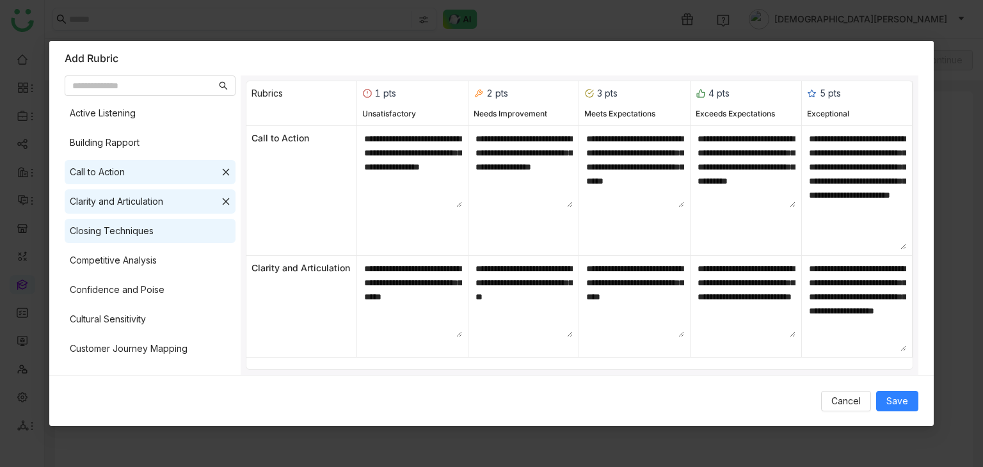
click at [125, 221] on div "Closing Techniques" at bounding box center [150, 231] width 171 height 24
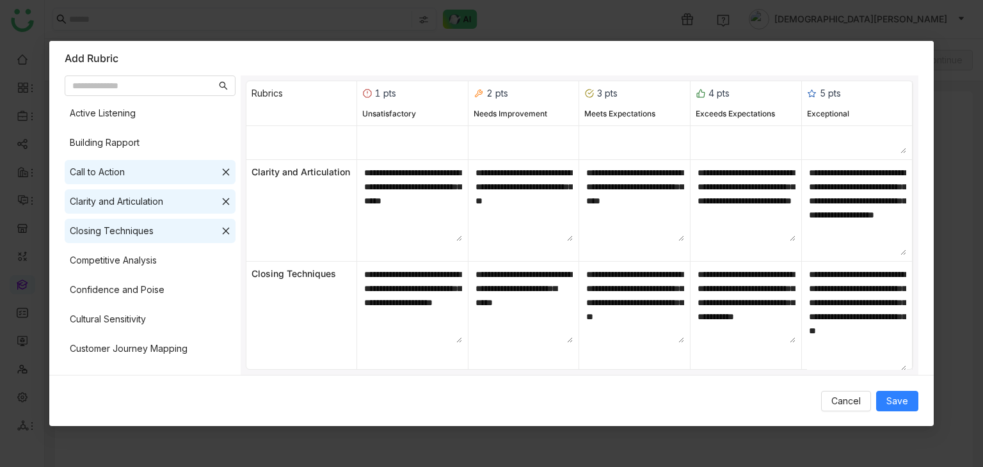
scroll to position [103, 0]
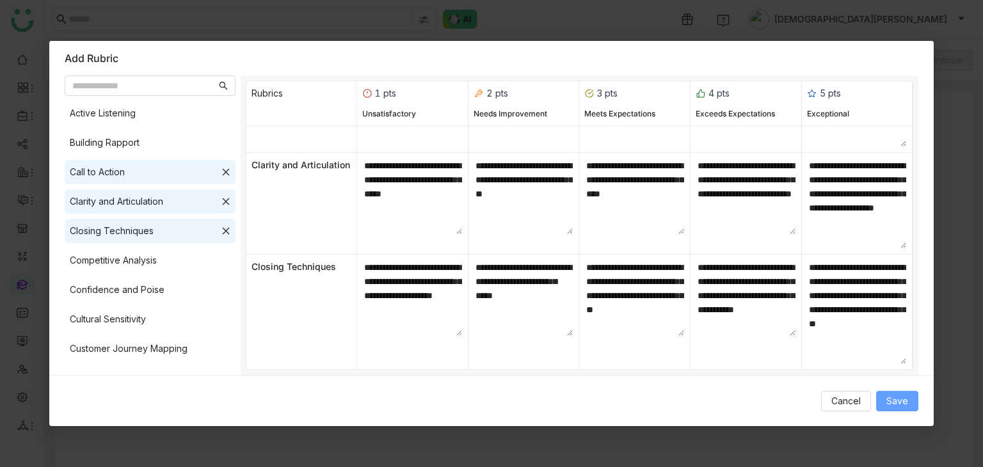
click at [896, 394] on span "Save" at bounding box center [897, 401] width 22 height 14
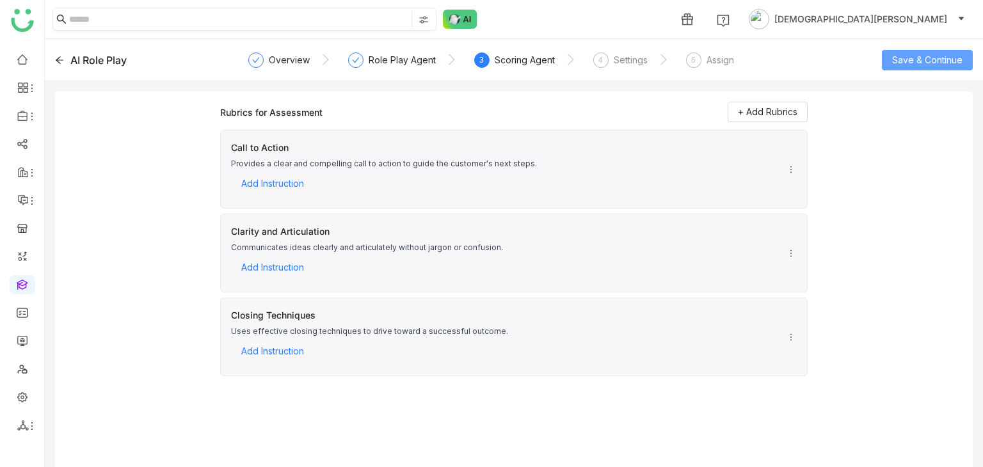
click at [904, 61] on span "Save & Continue" at bounding box center [927, 60] width 70 height 14
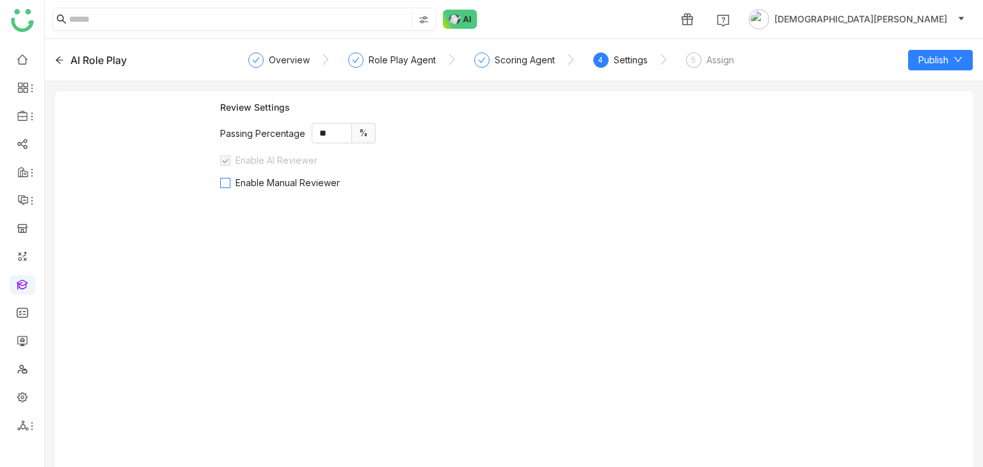
click at [235, 184] on span "Enable Manual Reviewer" at bounding box center [287, 182] width 115 height 11
click at [243, 178] on span "Enable Manual Reviewer" at bounding box center [287, 182] width 115 height 11
click at [246, 181] on span "Enable Manual Reviewer" at bounding box center [287, 182] width 115 height 11
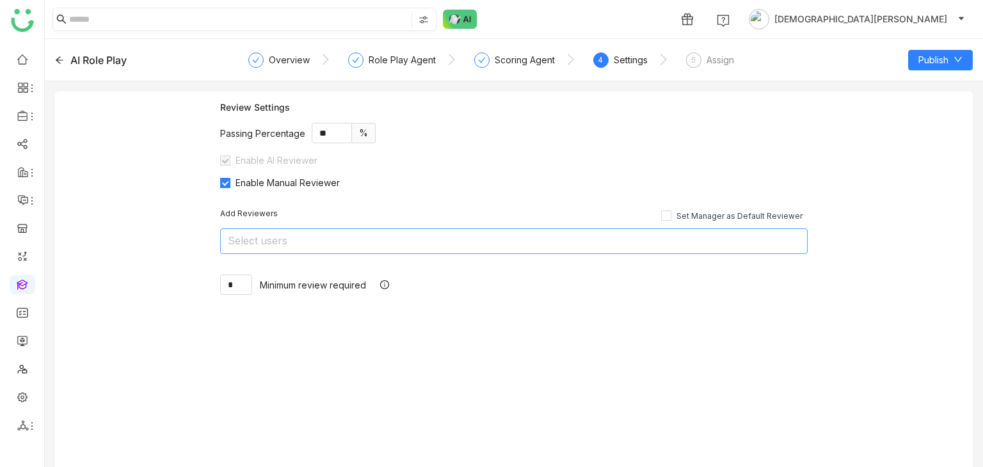
click at [269, 253] on nz-select-top-control "Select users" at bounding box center [513, 241] width 587 height 26
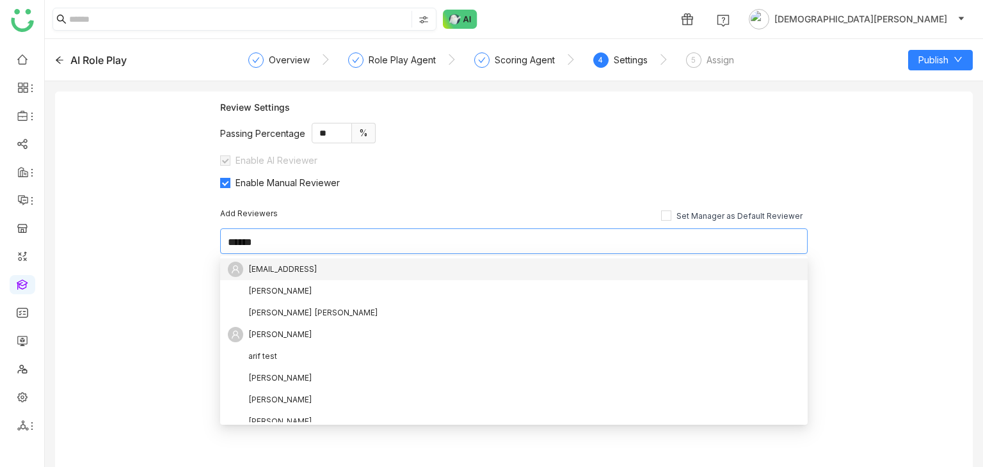
scroll to position [0, 0]
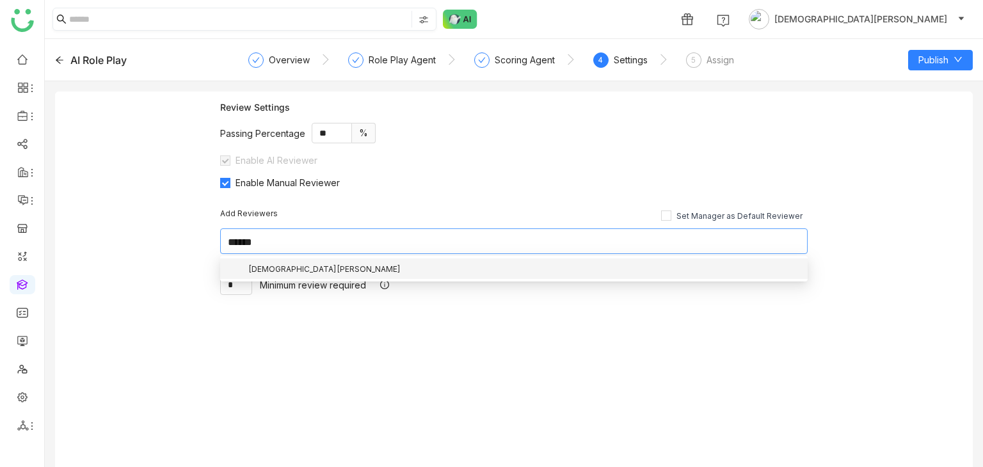
type input "******"
click at [256, 272] on div "[DEMOGRAPHIC_DATA][PERSON_NAME]" at bounding box center [324, 269] width 152 height 14
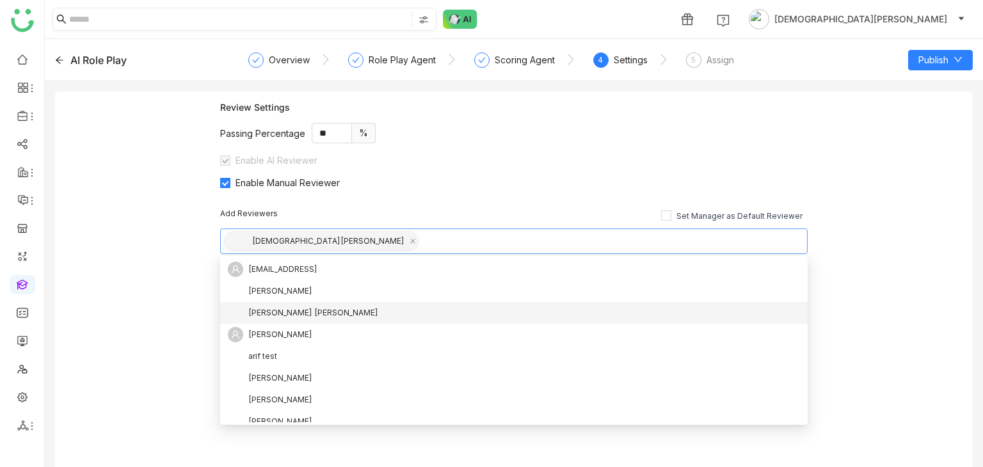
click at [511, 318] on div "Anil Reddy Kesireddy" at bounding box center [514, 312] width 572 height 15
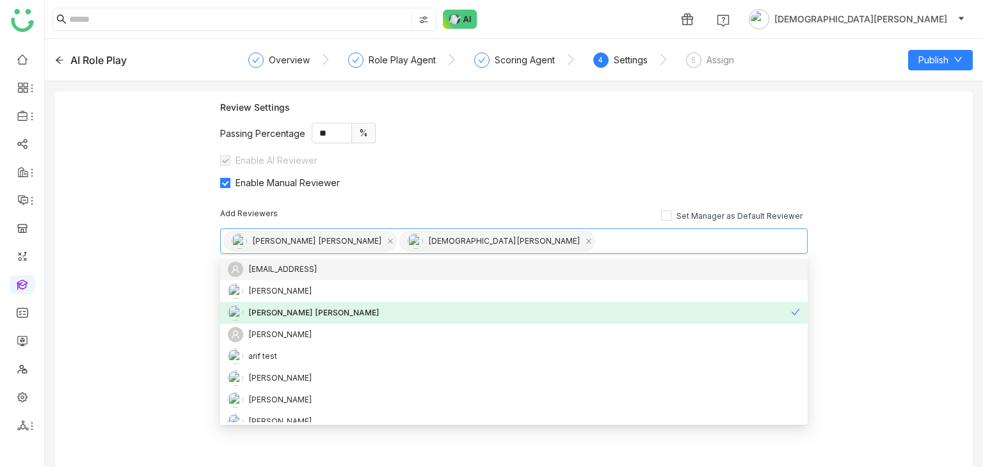
drag, startPoint x: 338, startPoint y: 241, endPoint x: 438, endPoint y: 186, distance: 114.0
click at [433, 188] on div "Add Reviewers Set Manager as Default Reviewer Anil Reddy Kesireddy Vishnu Vardh…" at bounding box center [513, 251] width 587 height 127
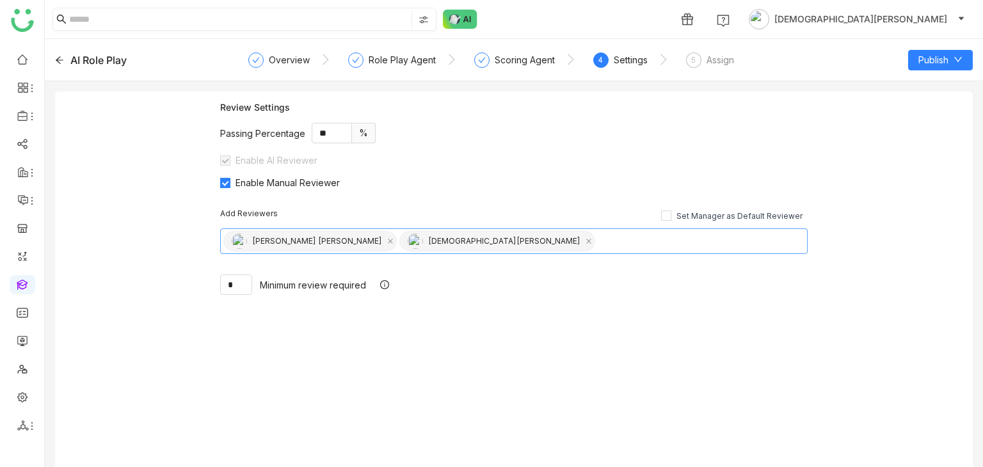
click at [438, 186] on div "Enable Manual Reviewer" at bounding box center [513, 182] width 587 height 12
click at [942, 56] on span "Publish" at bounding box center [933, 60] width 30 height 14
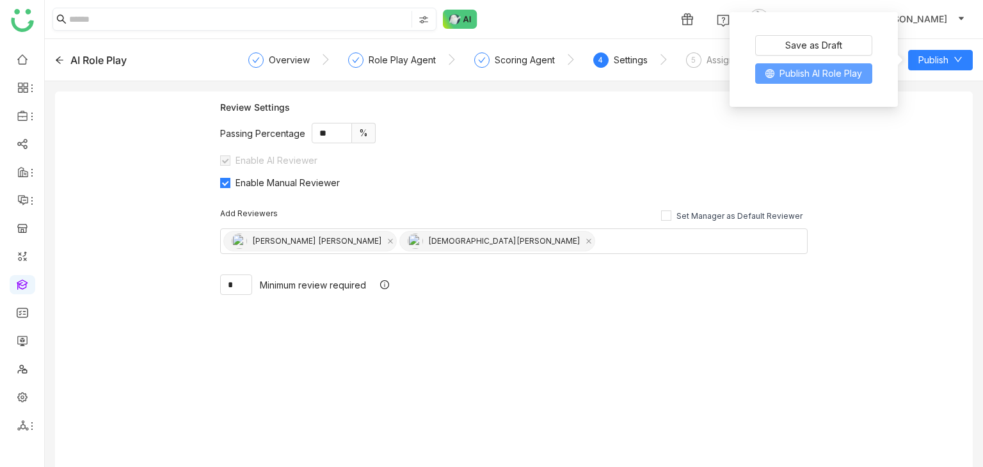
click at [834, 81] on button "Publish AI Role Play" at bounding box center [813, 73] width 117 height 20
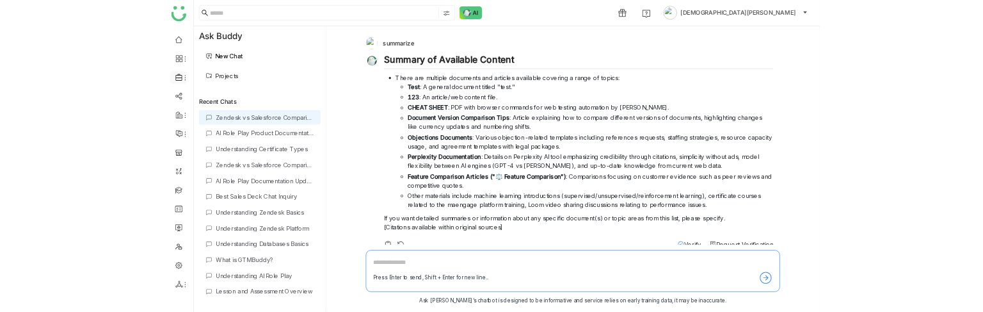
scroll to position [18, 0]
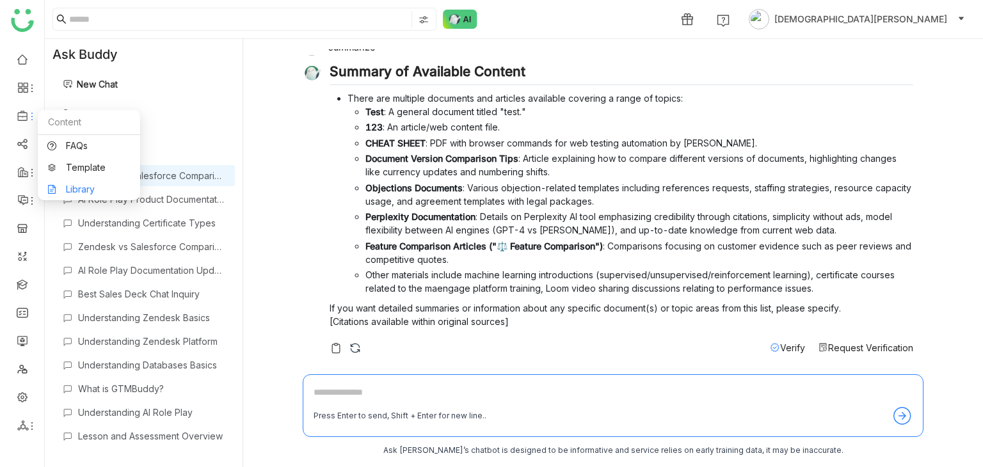
click at [87, 185] on link "Library" at bounding box center [88, 189] width 83 height 9
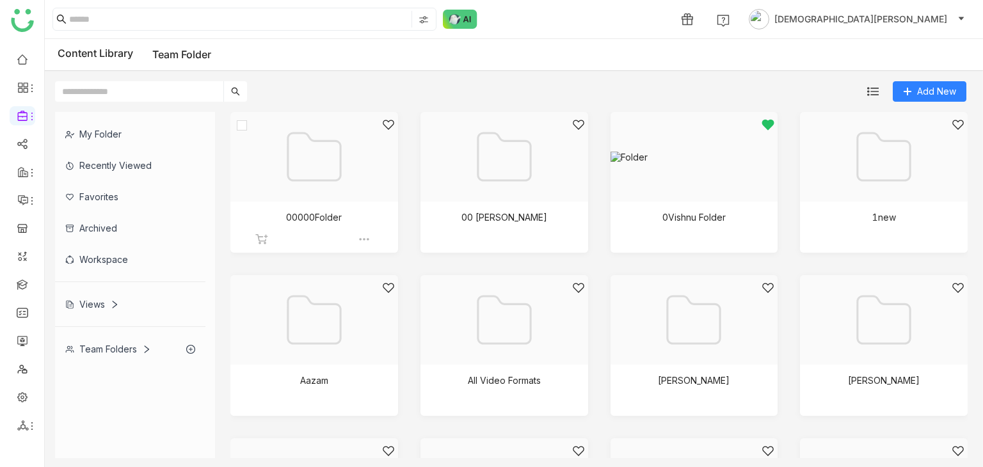
click at [331, 214] on div at bounding box center [310, 172] width 146 height 109
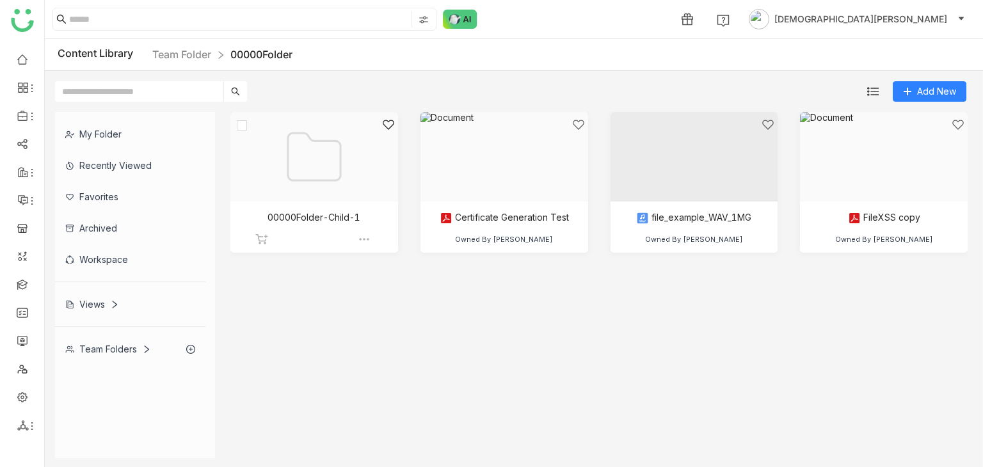
click at [314, 186] on div at bounding box center [310, 172] width 146 height 109
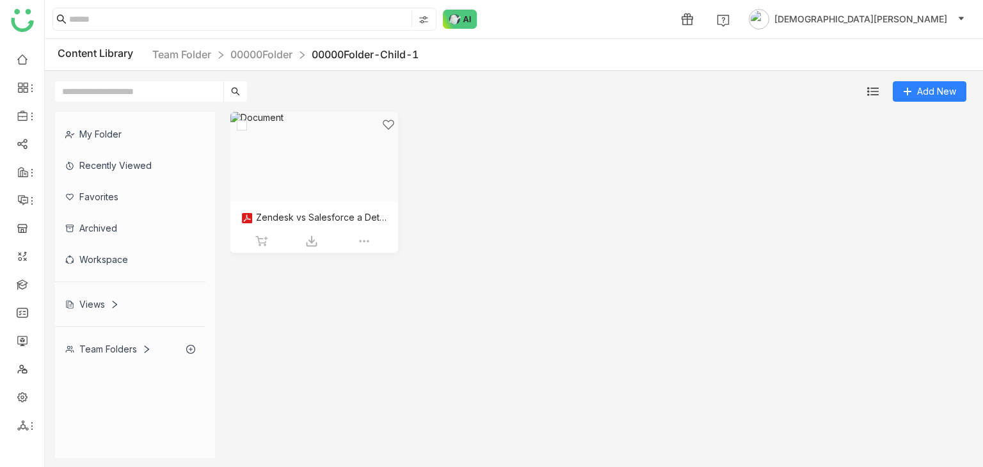
click at [315, 192] on div at bounding box center [310, 172] width 146 height 109
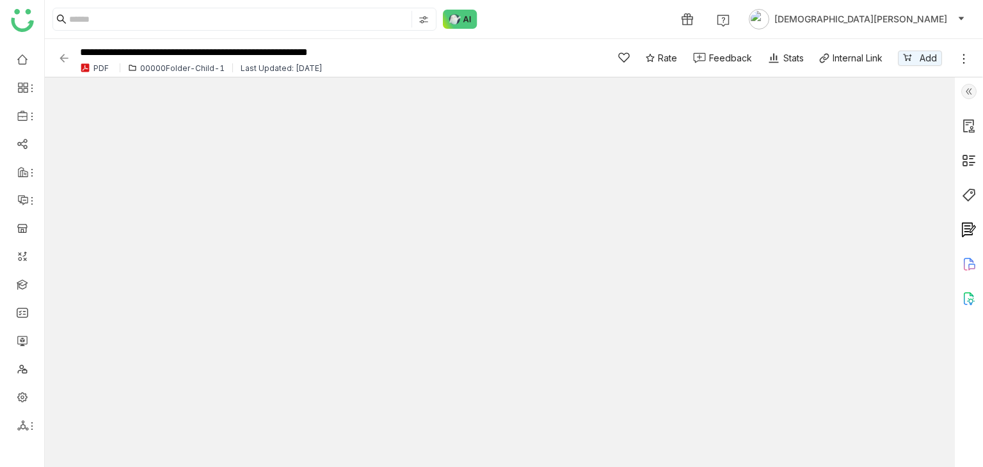
click at [969, 262] on div at bounding box center [969, 272] width 28 height 390
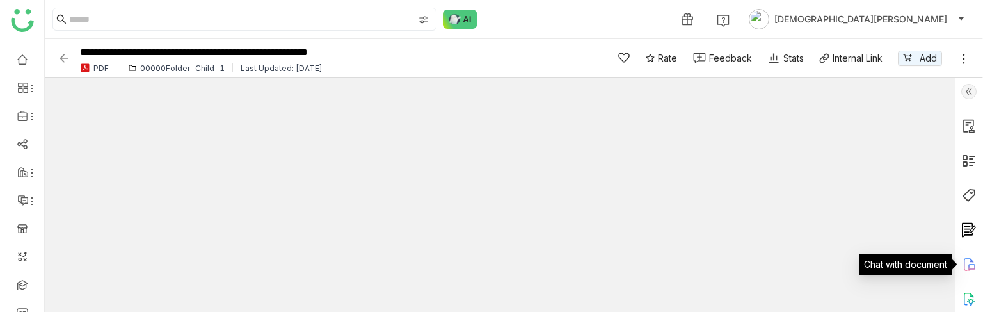
click at [966, 259] on icon at bounding box center [968, 264] width 15 height 15
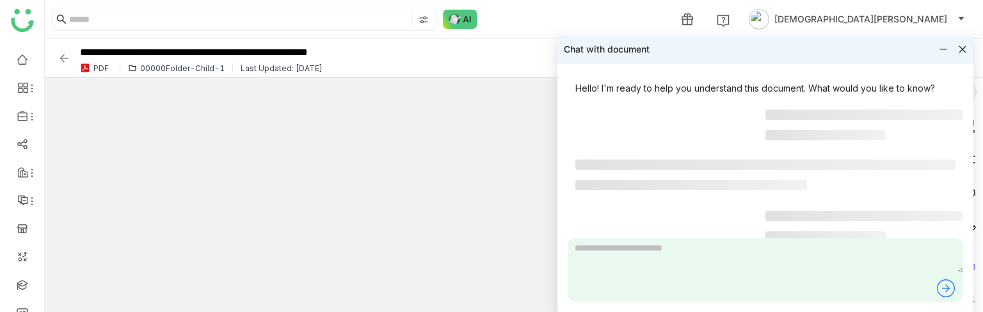
click at [971, 260] on body "**********" at bounding box center [491, 156] width 983 height 312
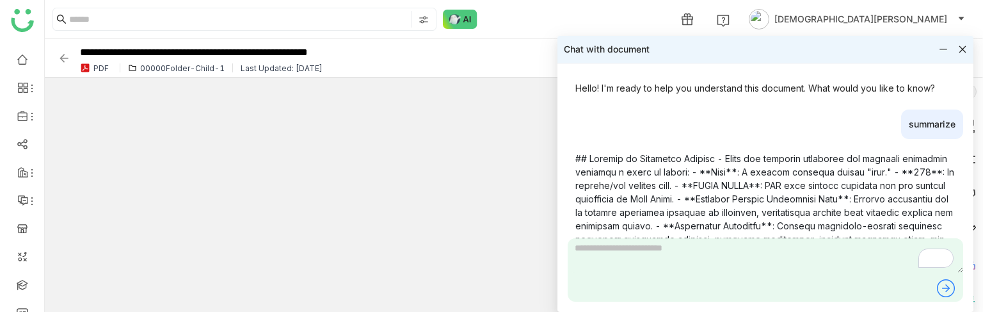
scroll to position [233, 0]
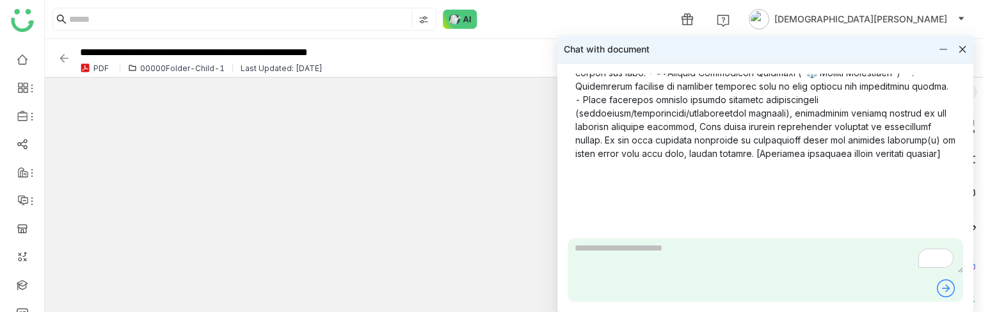
click at [617, 251] on textarea "To enrich screen reader interactions, please activate Accessibility in Grammarl…" at bounding box center [765, 255] width 395 height 35
type textarea "*********"
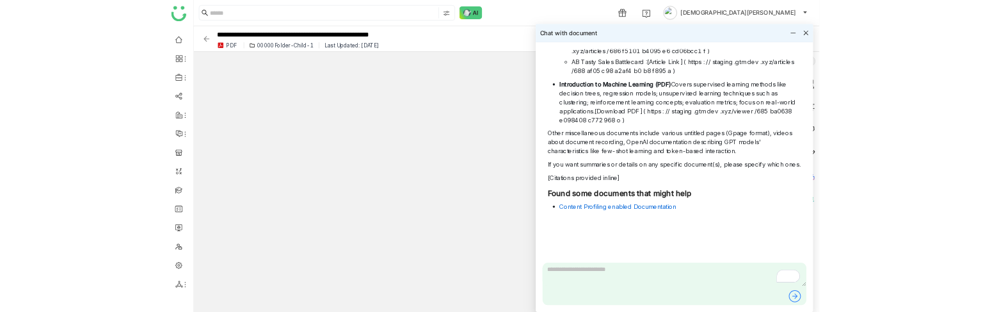
scroll to position [1036, 0]
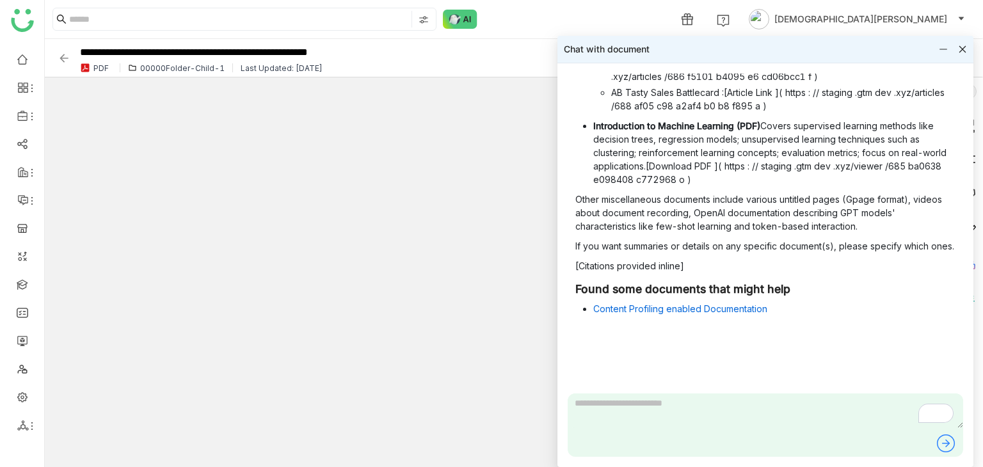
click at [960, 49] on icon at bounding box center [962, 49] width 9 height 9
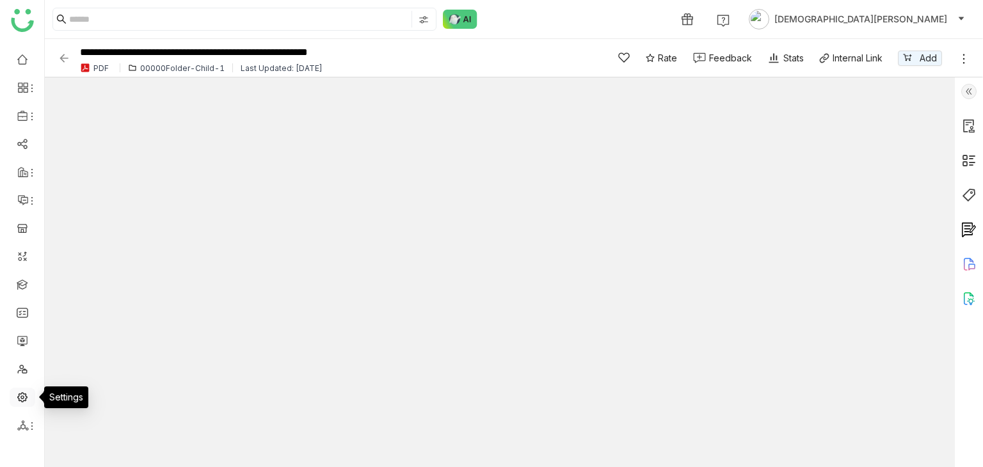
click at [20, 394] on link at bounding box center [23, 396] width 12 height 11
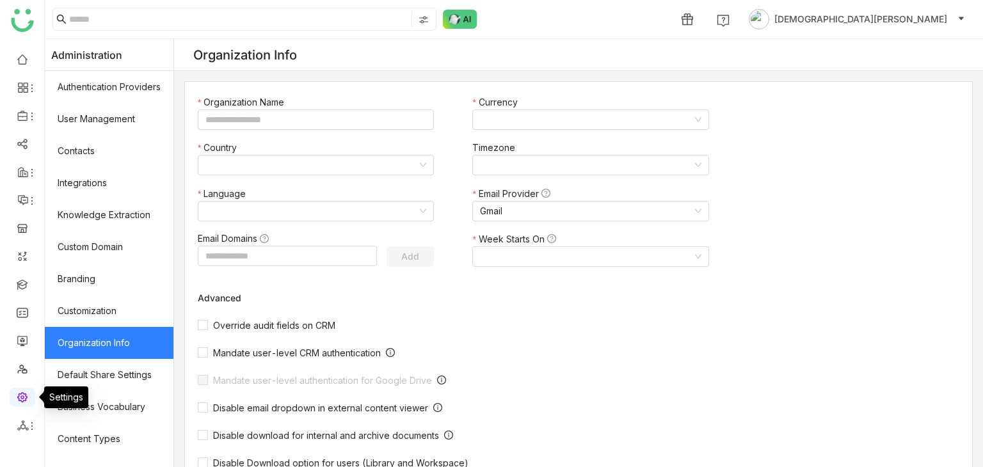
type input "*******"
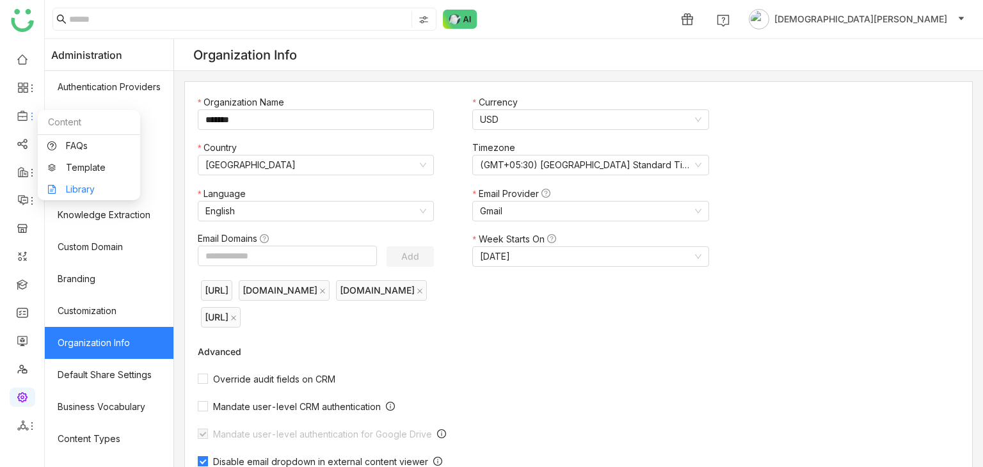
click at [85, 185] on link "Library" at bounding box center [88, 189] width 83 height 9
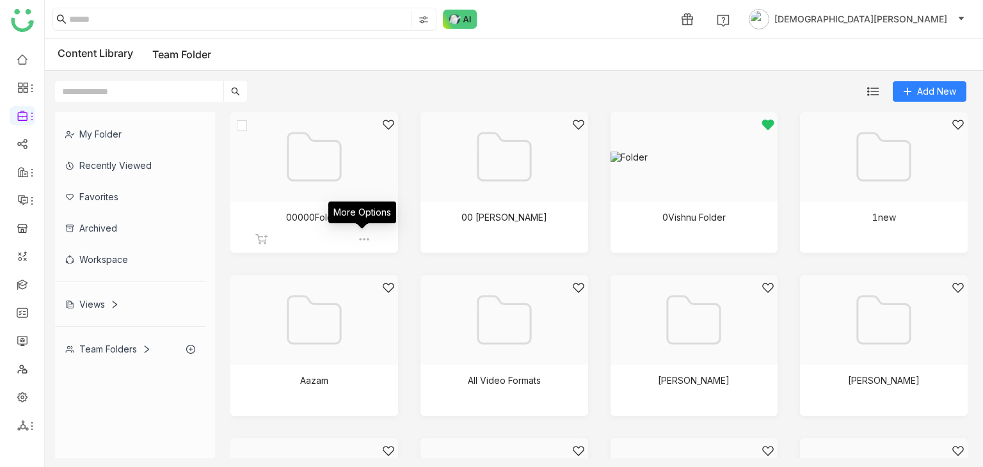
click at [358, 236] on img at bounding box center [364, 239] width 13 height 13
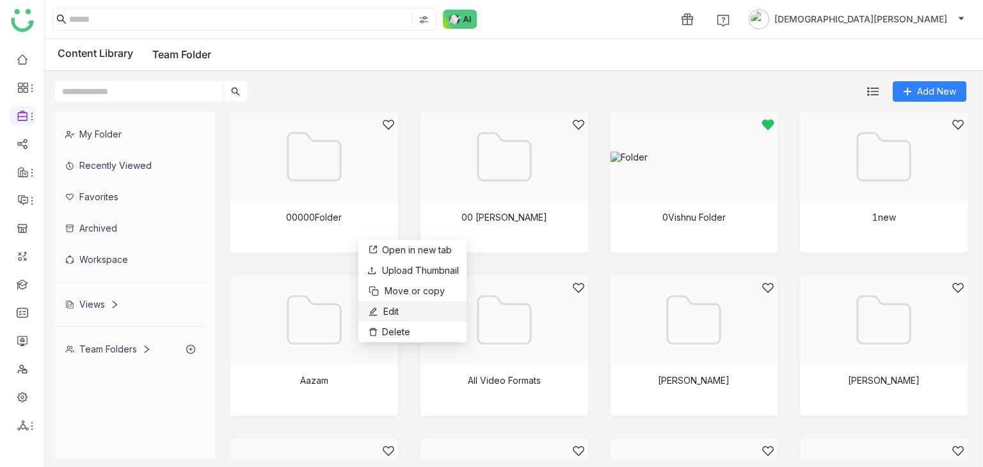
click at [401, 308] on li "Edit" at bounding box center [412, 311] width 108 height 20
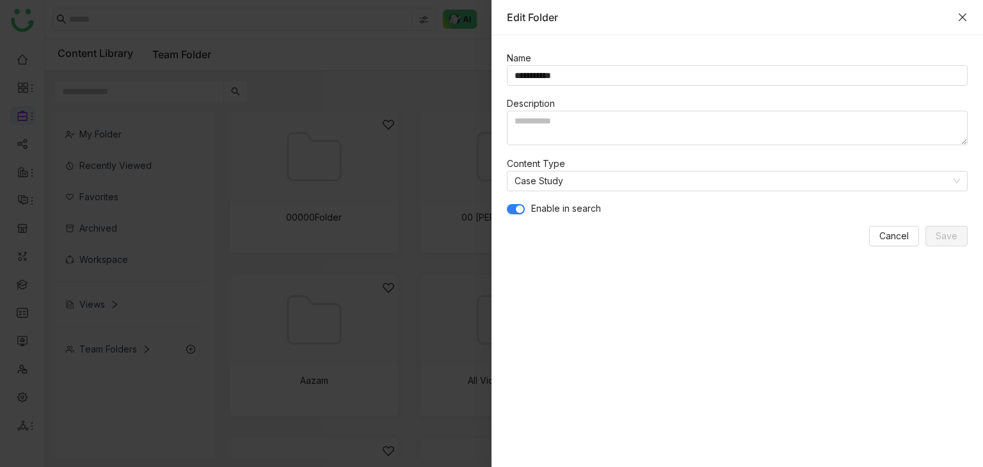
click at [960, 16] on icon "Close" at bounding box center [962, 17] width 10 height 10
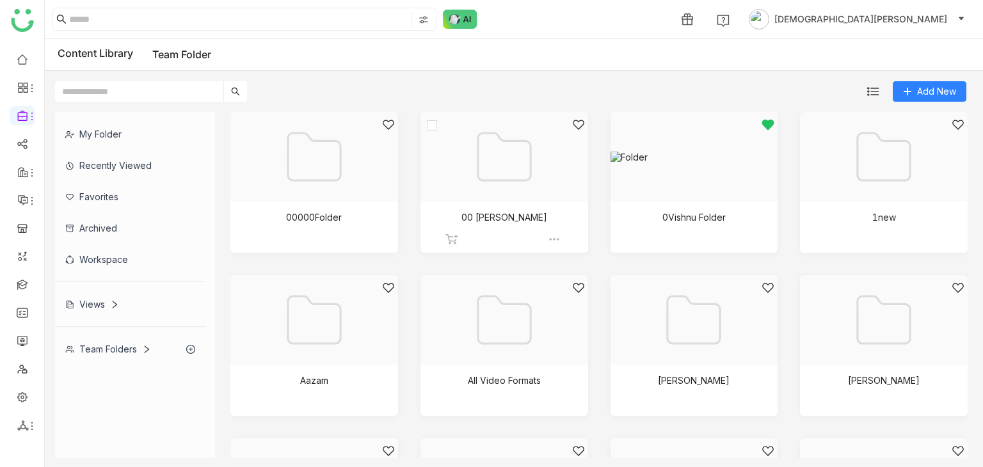
click at [540, 203] on div at bounding box center [500, 172] width 146 height 109
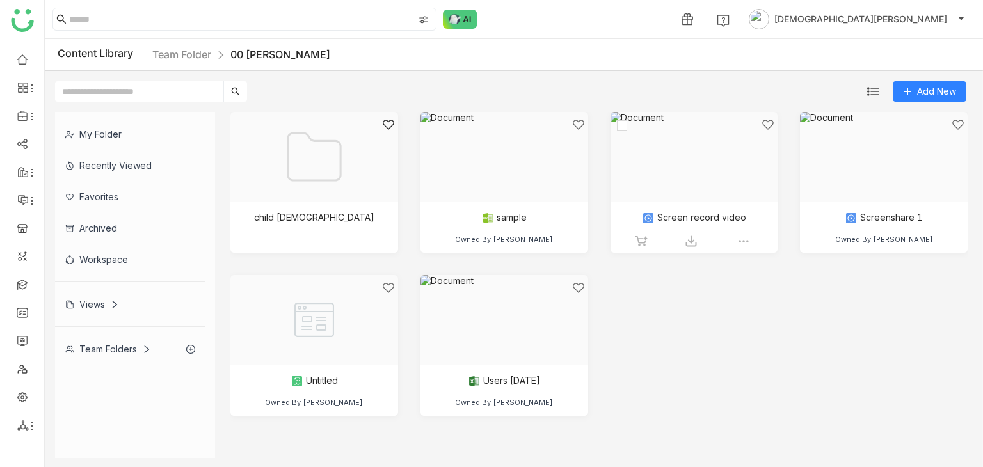
click at [704, 211] on div at bounding box center [690, 172] width 146 height 109
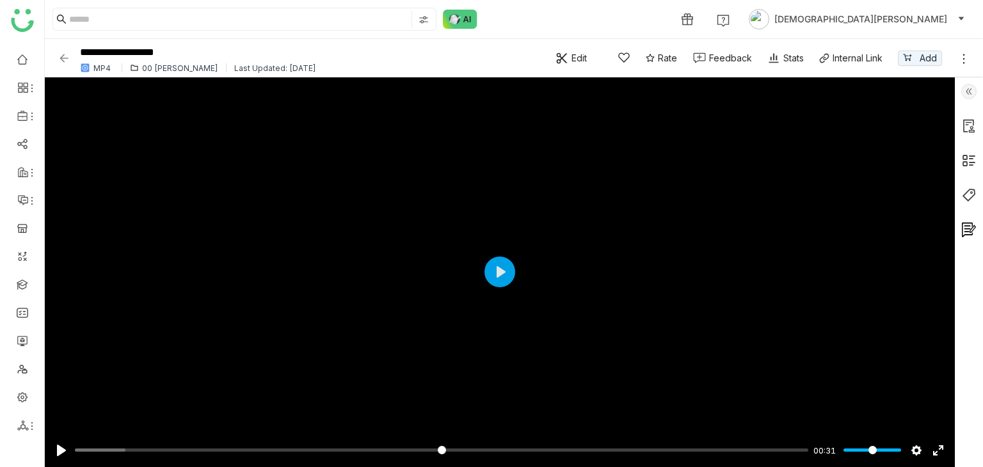
click at [69, 58] on img at bounding box center [64, 58] width 13 height 13
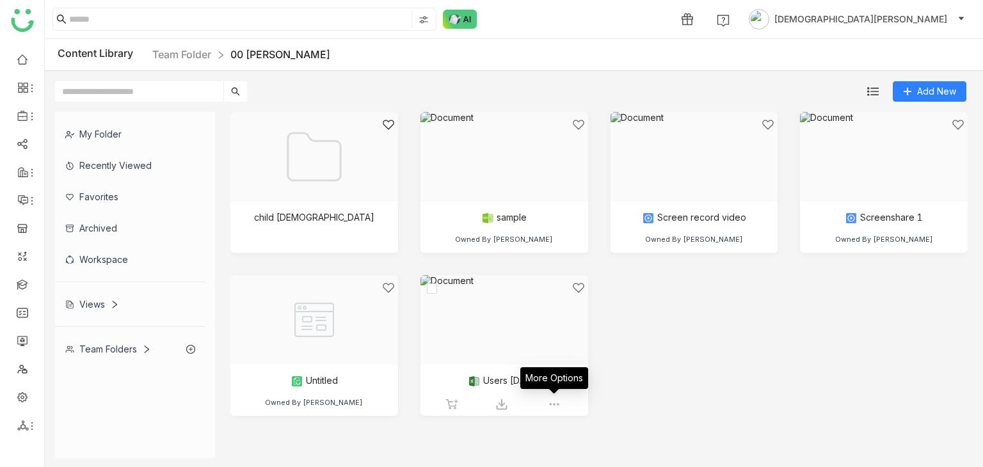
click at [553, 402] on img at bounding box center [554, 404] width 13 height 13
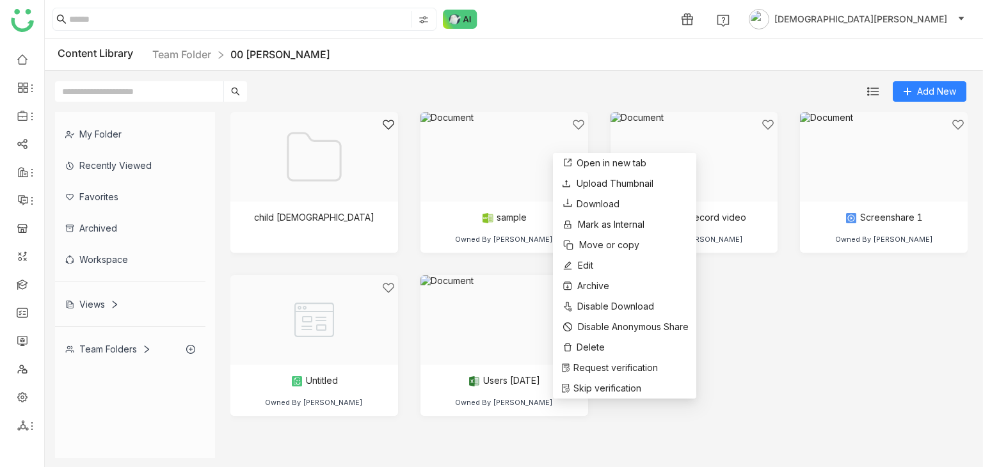
click at [760, 275] on div "child [DEMOGRAPHIC_DATA] sample Owned By [PERSON_NAME] Screen record video Owne…" at bounding box center [598, 273] width 737 height 323
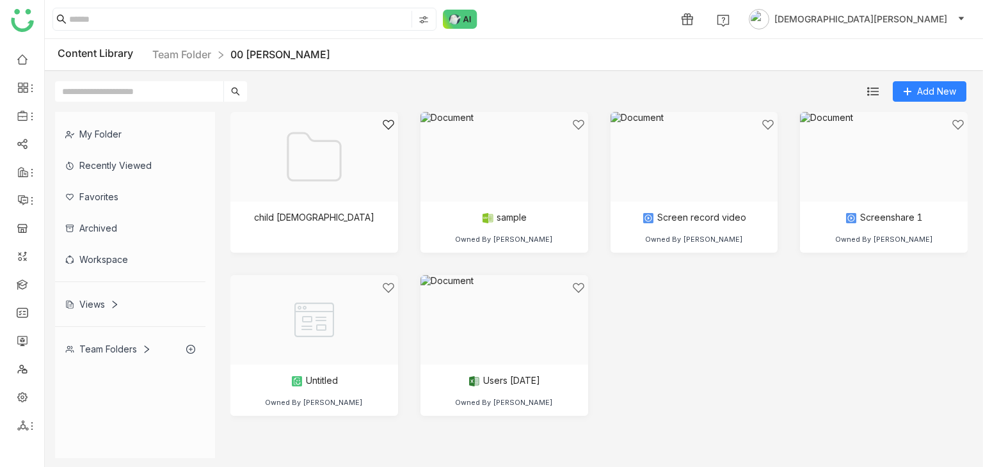
click at [182, 42] on div "Content Library Team Folder 00 [PERSON_NAME]" at bounding box center [514, 55] width 938 height 32
click at [182, 51] on link "Team Folder" at bounding box center [181, 54] width 59 height 13
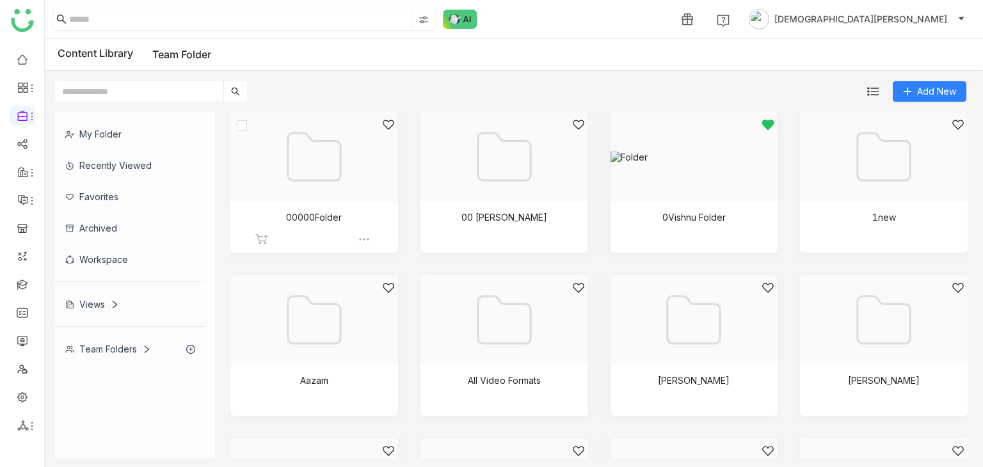
click at [328, 190] on div at bounding box center [310, 172] width 146 height 109
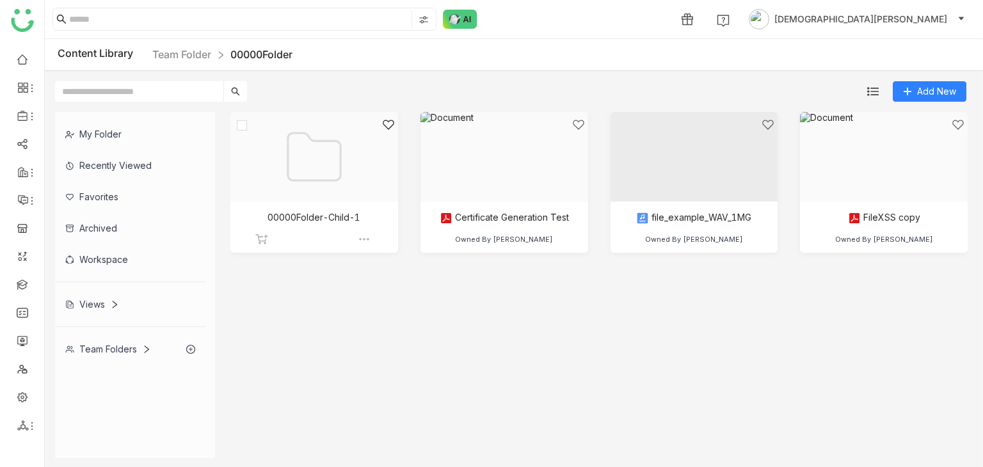
click at [322, 207] on div at bounding box center [310, 172] width 146 height 109
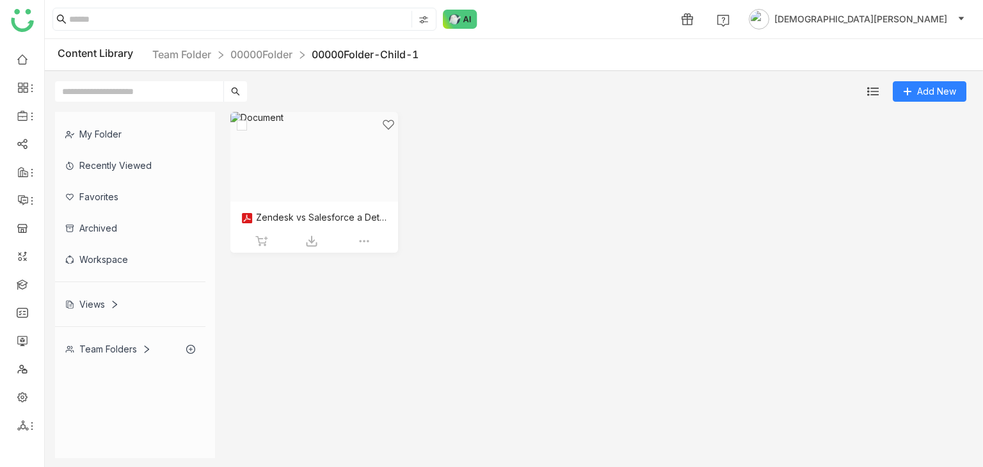
click at [289, 225] on div at bounding box center [310, 172] width 146 height 109
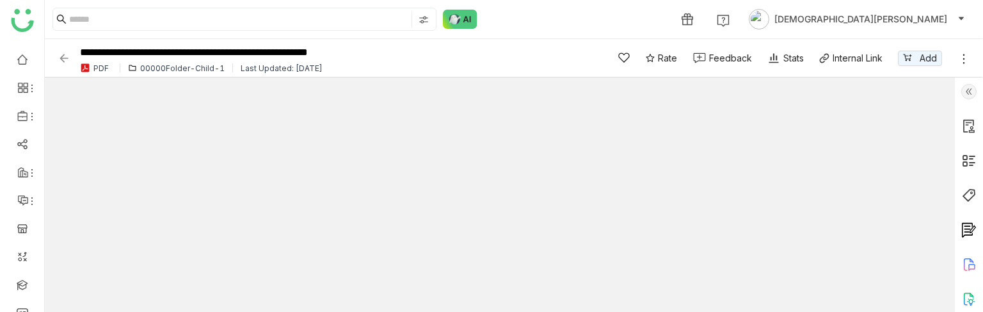
click at [969, 263] on icon at bounding box center [968, 264] width 15 height 15
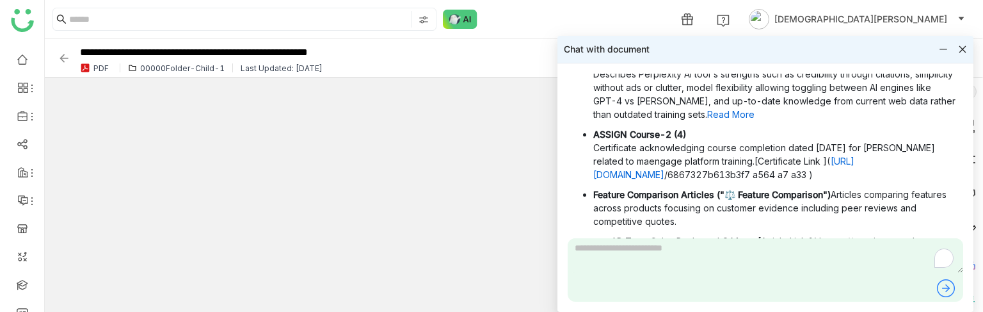
scroll to position [1191, 0]
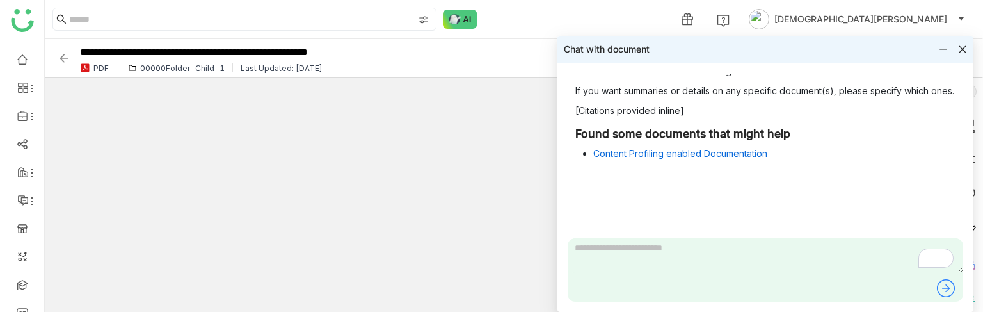
click at [633, 251] on textarea "To enrich screen reader interactions, please activate Accessibility in Grammarl…" at bounding box center [765, 255] width 395 height 35
click at [706, 253] on textarea "**********" at bounding box center [765, 255] width 395 height 35
type textarea "**********"
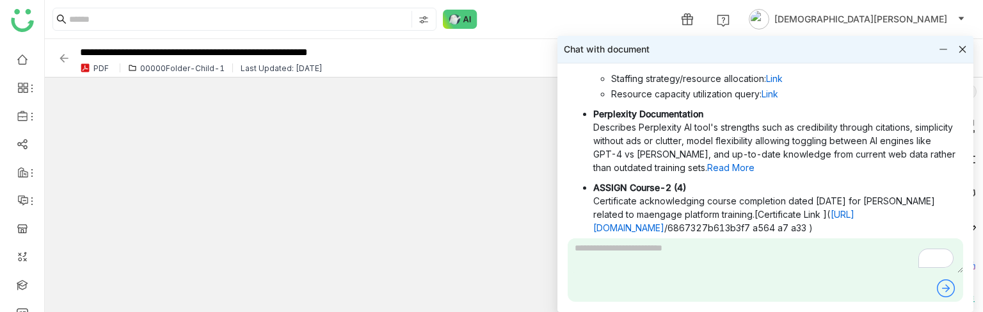
scroll to position [769, 0]
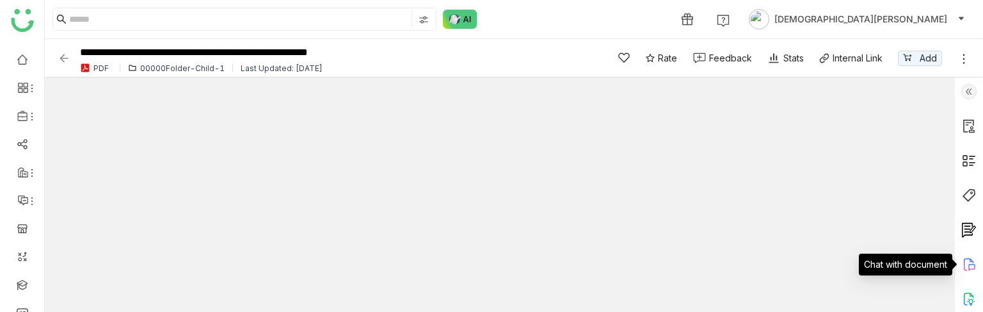
click at [971, 270] on icon at bounding box center [968, 264] width 15 height 15
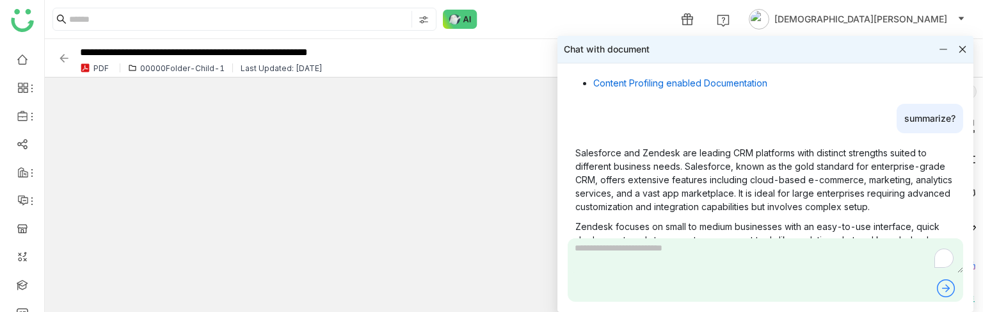
scroll to position [1217, 0]
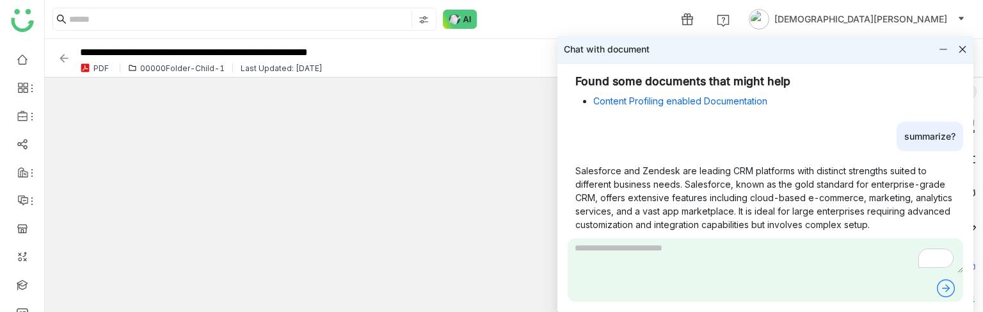
click at [663, 262] on textarea "To enrich screen reader interactions, please activate Accessibility in Grammarl…" at bounding box center [765, 255] width 395 height 35
click at [665, 258] on textarea "*********" at bounding box center [765, 255] width 395 height 35
type textarea "*********"
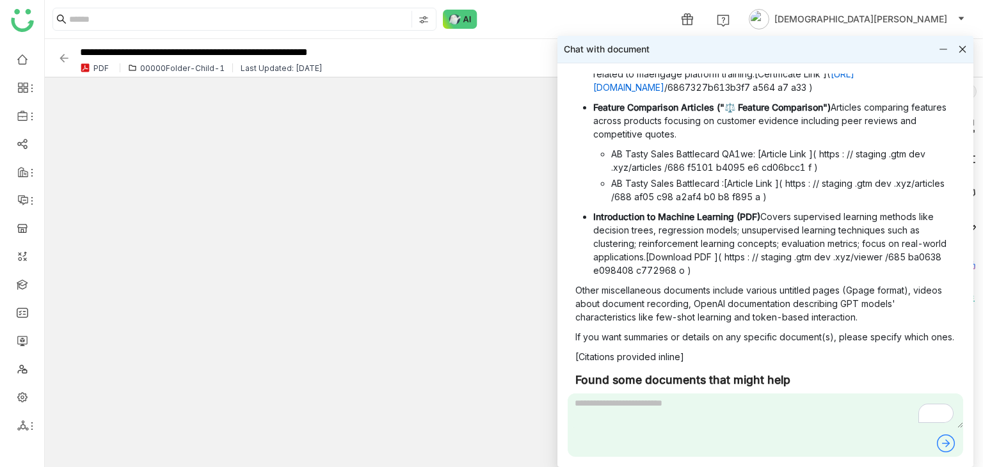
scroll to position [868, 0]
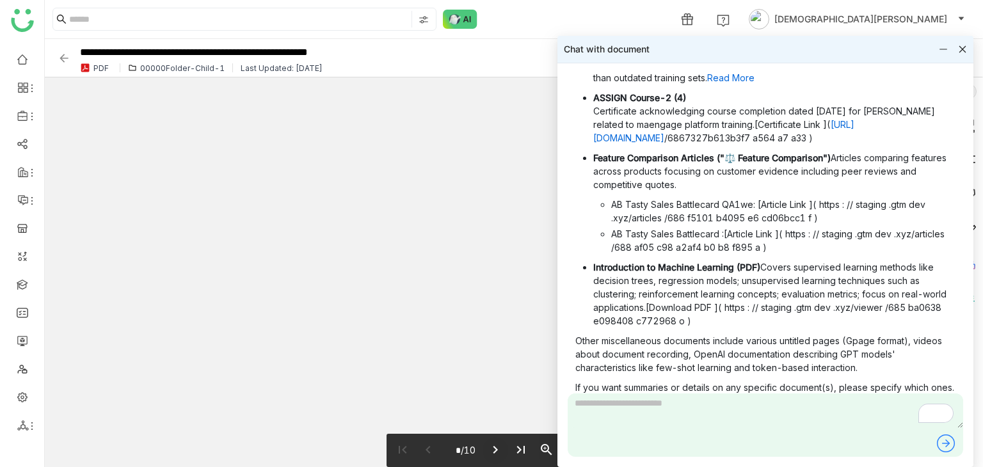
click at [493, 311] on icon "chevron_right" at bounding box center [495, 449] width 15 height 15
click at [421, 311] on icon "chevron_left" at bounding box center [427, 449] width 15 height 15
type input "*"
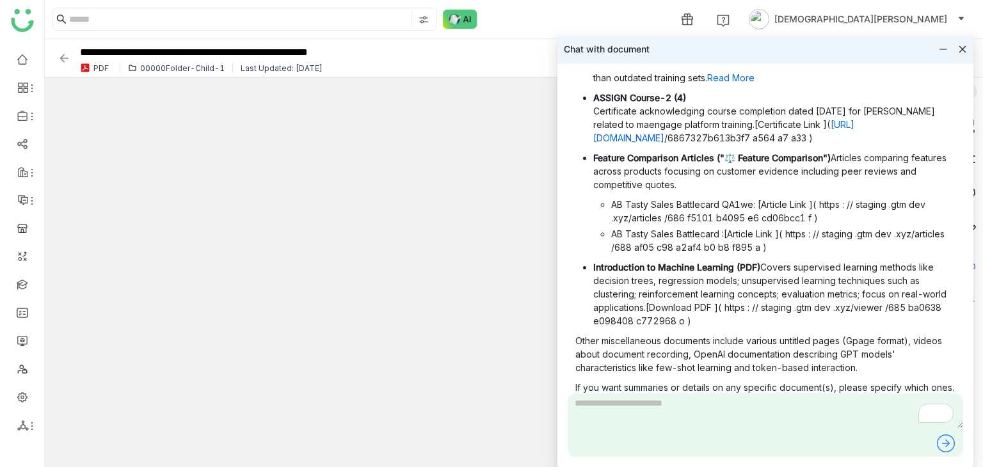
click at [966, 49] on icon at bounding box center [962, 49] width 9 height 9
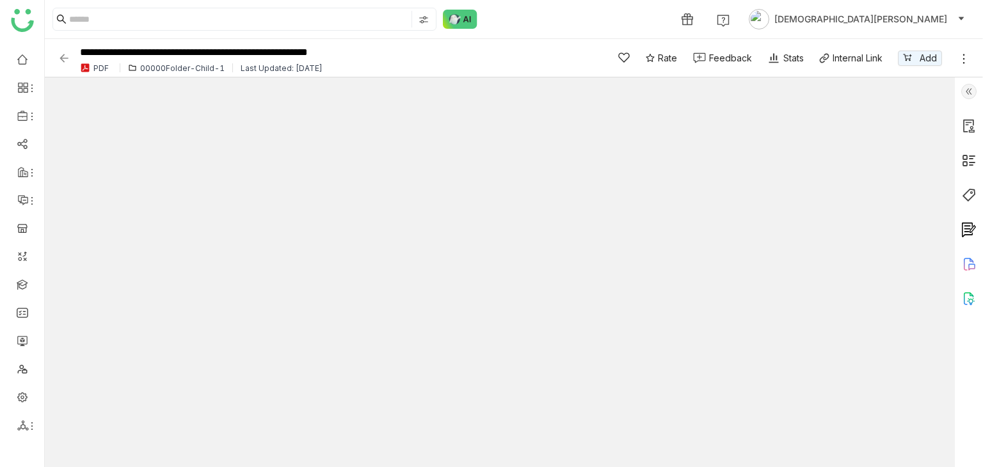
click at [61, 60] on img at bounding box center [64, 58] width 13 height 13
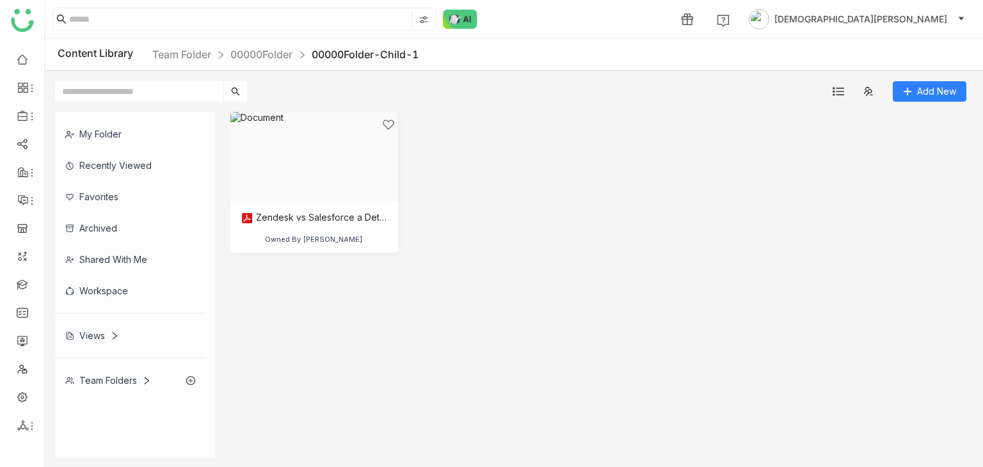
click at [95, 132] on div "My Folder" at bounding box center [130, 133] width 150 height 31
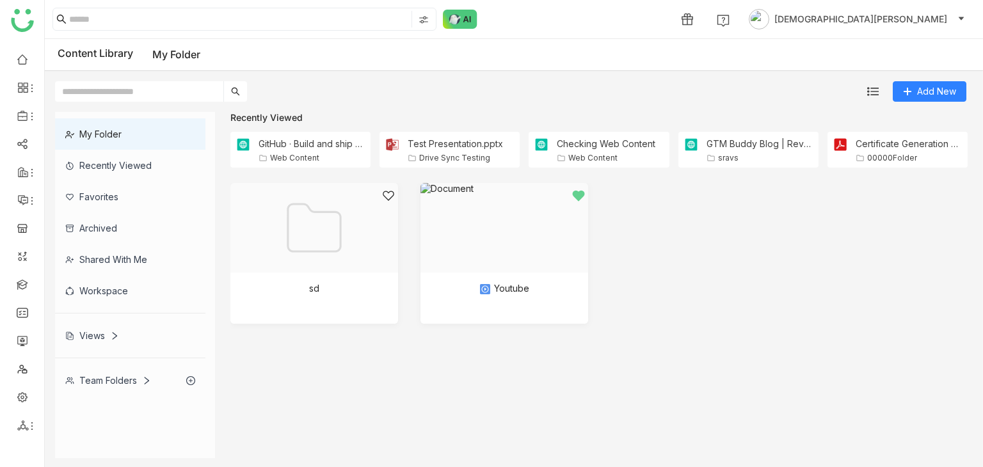
click at [112, 167] on div "Recently Viewed" at bounding box center [130, 165] width 150 height 31
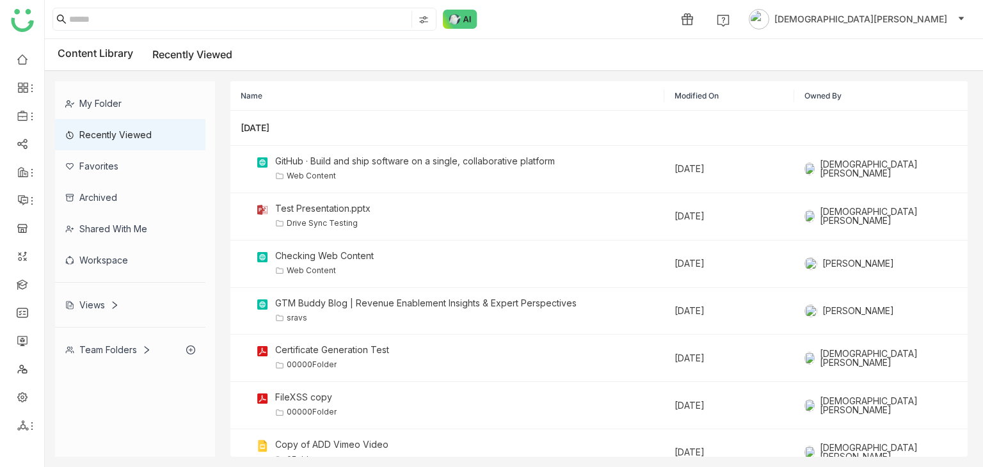
click at [105, 168] on div "Favorites" at bounding box center [130, 165] width 150 height 31
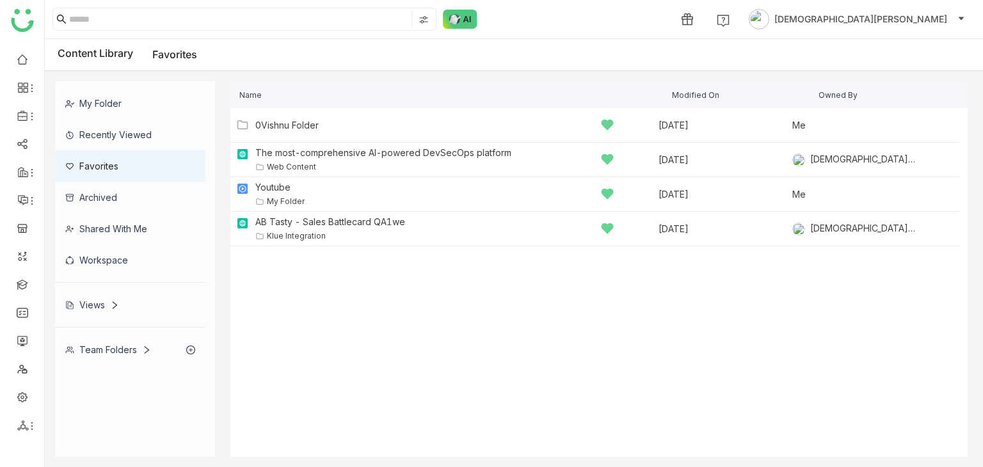
click at [99, 303] on div "Views" at bounding box center [92, 304] width 54 height 11
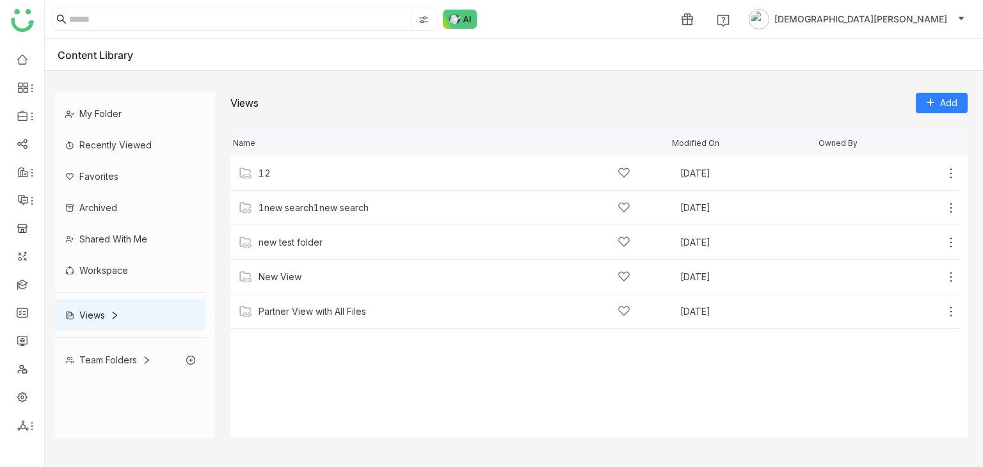
click at [113, 311] on div "Team Folders" at bounding box center [108, 359] width 86 height 11
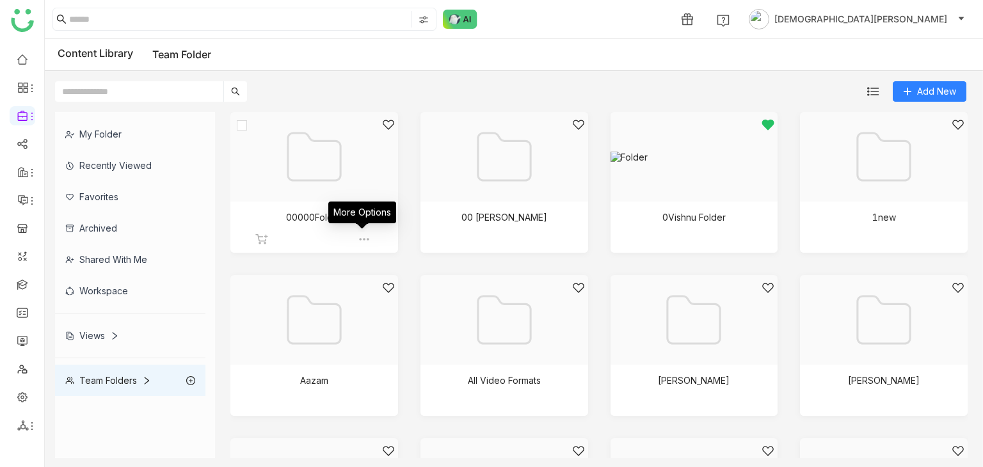
click at [363, 236] on img at bounding box center [364, 239] width 13 height 13
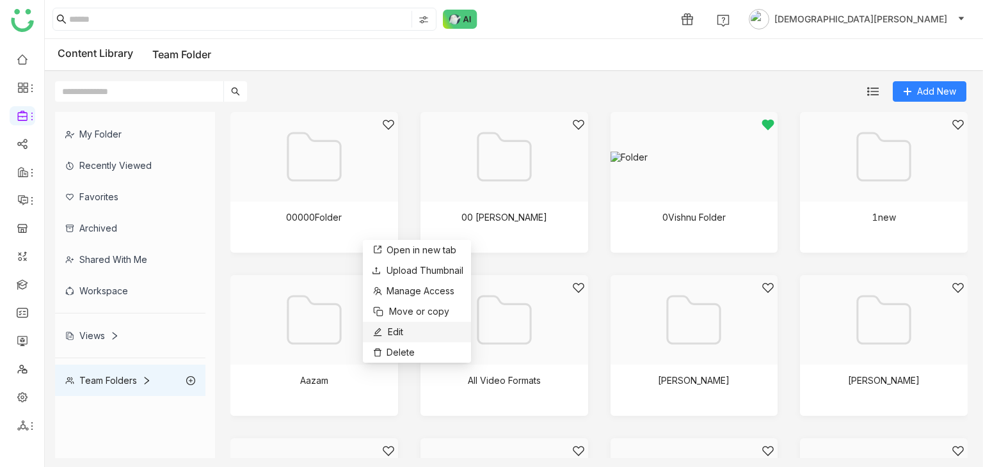
click at [393, 311] on span "Edit" at bounding box center [395, 332] width 15 height 14
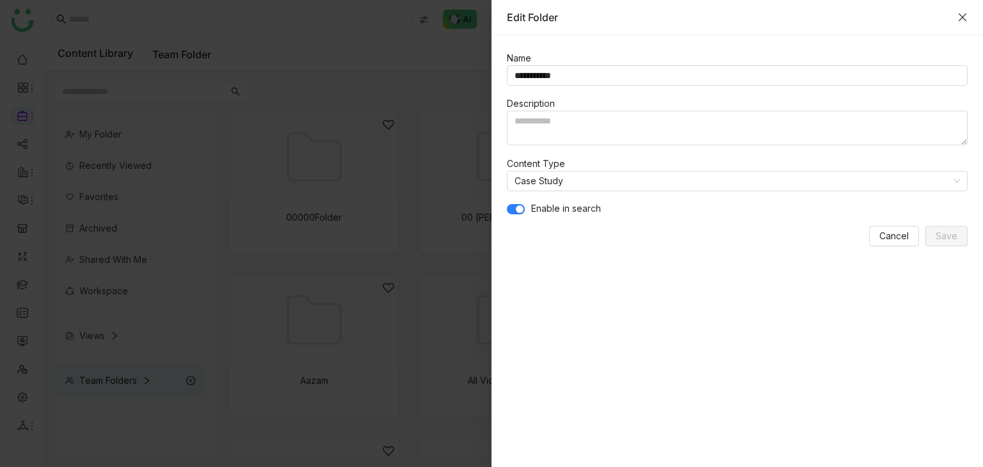
click at [959, 13] on icon "Close" at bounding box center [963, 17] width 8 height 8
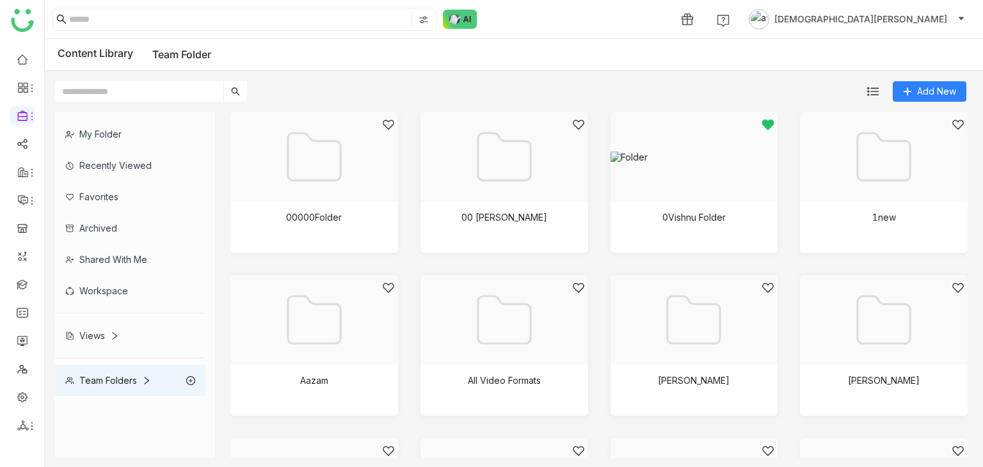
click at [919, 19] on span "[DEMOGRAPHIC_DATA][PERSON_NAME]" at bounding box center [860, 19] width 173 height 14
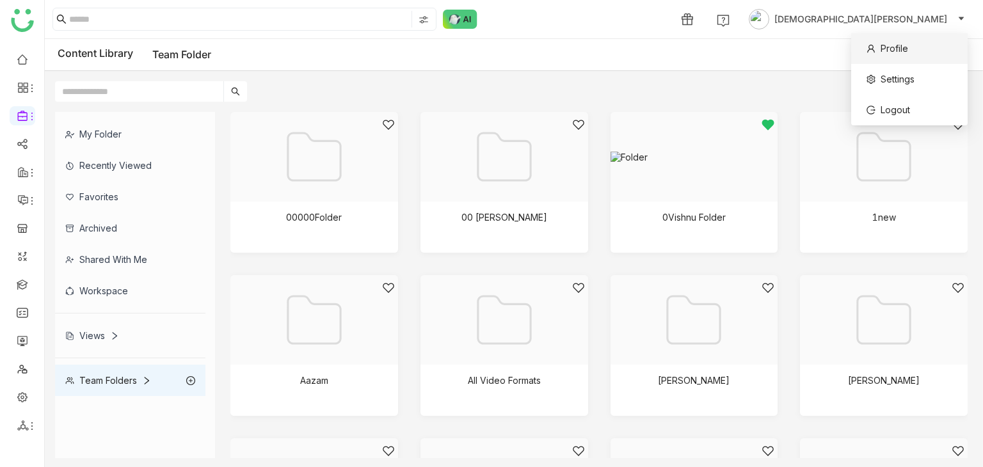
click at [907, 43] on span "Profile" at bounding box center [894, 48] width 28 height 11
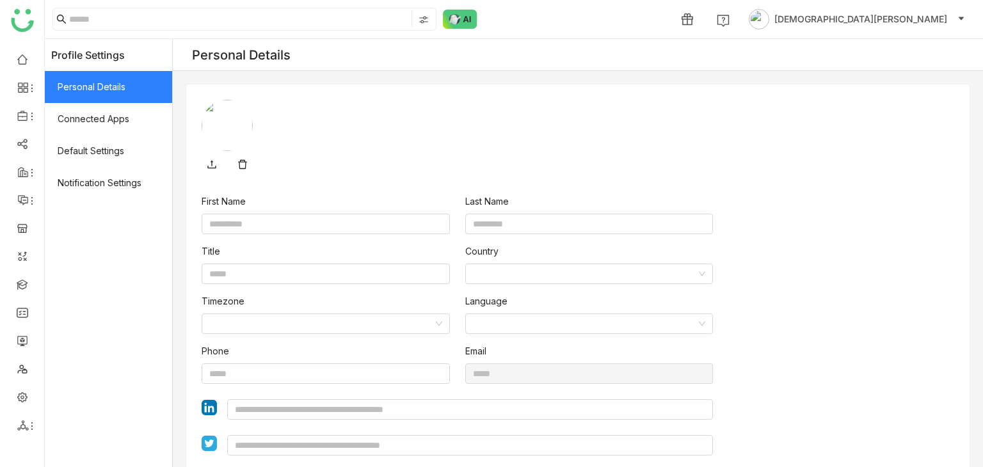
type input "******"
type input "*******"
type input "**********"
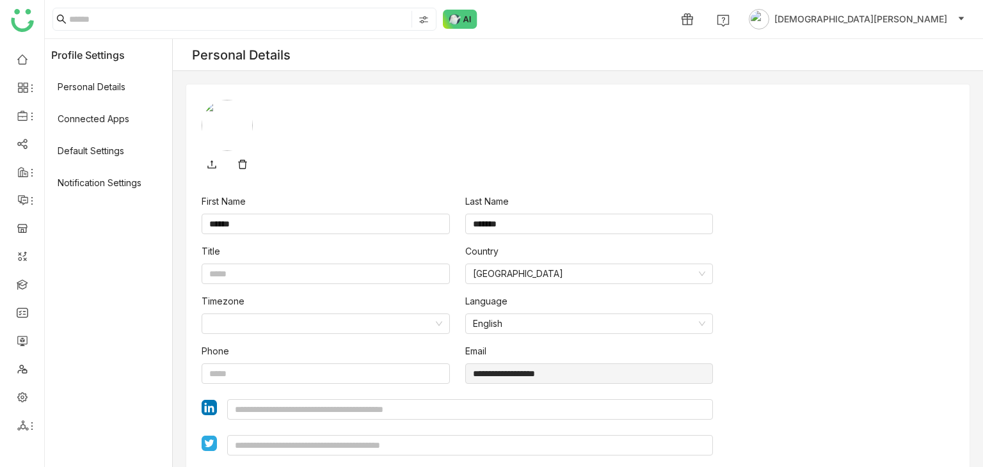
click at [8, 69] on ul at bounding box center [22, 242] width 44 height 403
click at [18, 57] on link at bounding box center [23, 58] width 12 height 11
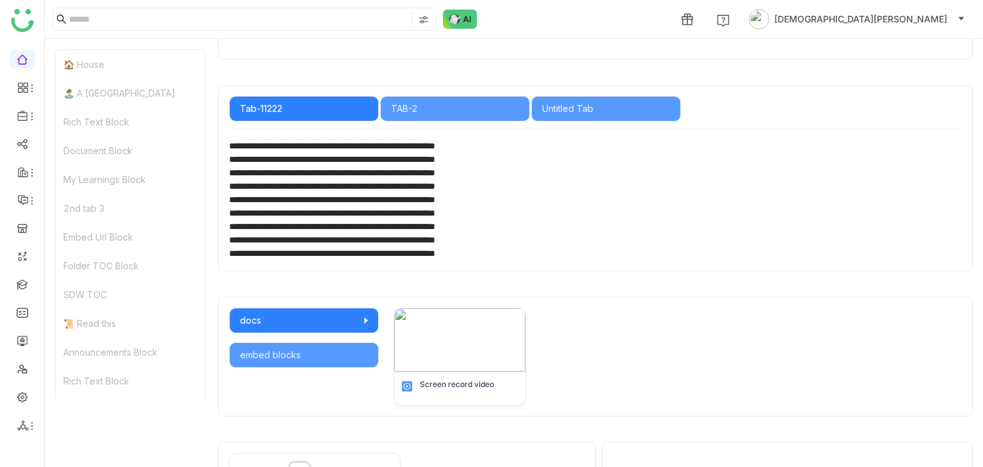
scroll to position [448, 0]
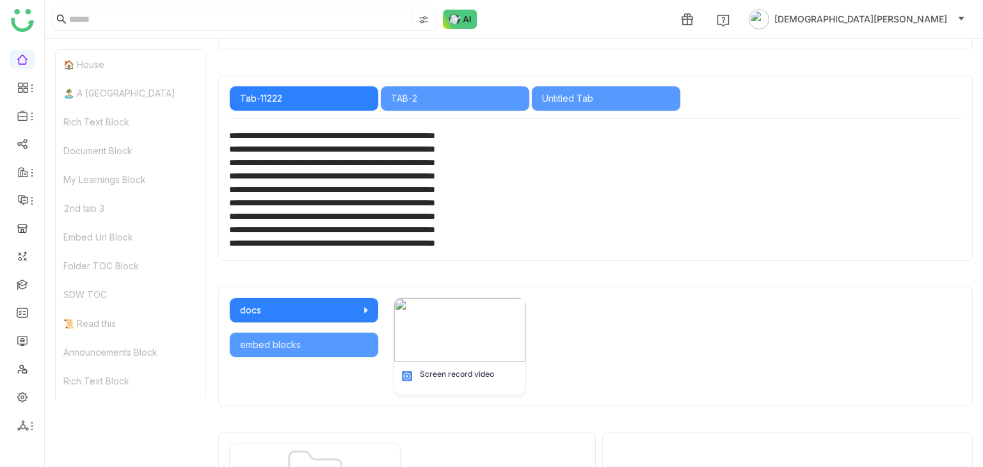
drag, startPoint x: 459, startPoint y: 83, endPoint x: 410, endPoint y: 101, distance: 52.1
click at [453, 93] on div "**********" at bounding box center [595, 168] width 754 height 186
click at [83, 194] on link "Library" at bounding box center [88, 189] width 83 height 9
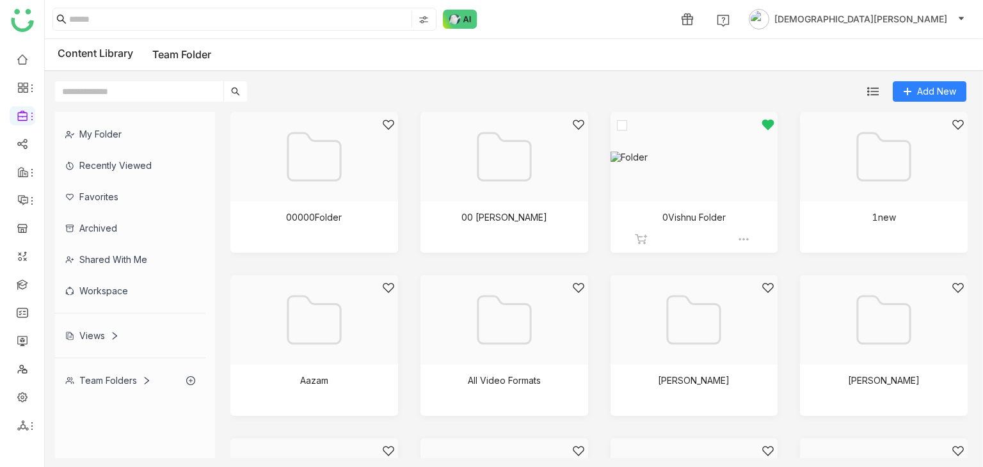
click at [684, 186] on div at bounding box center [690, 172] width 146 height 109
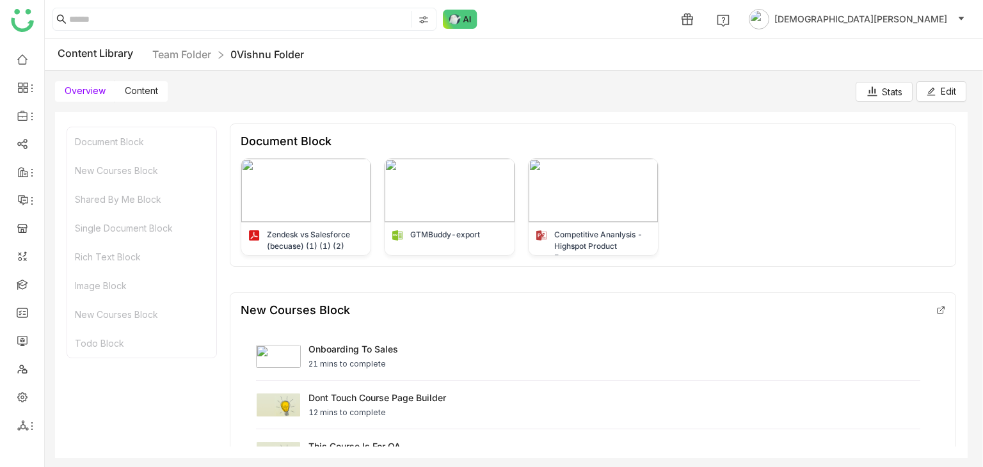
click at [163, 88] on label "Content" at bounding box center [141, 91] width 52 height 20
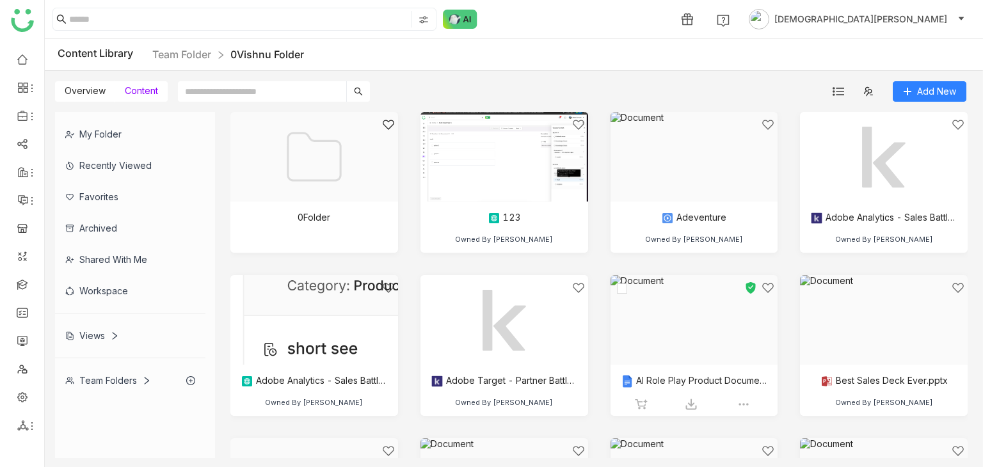
click at [685, 311] on div at bounding box center [690, 336] width 146 height 109
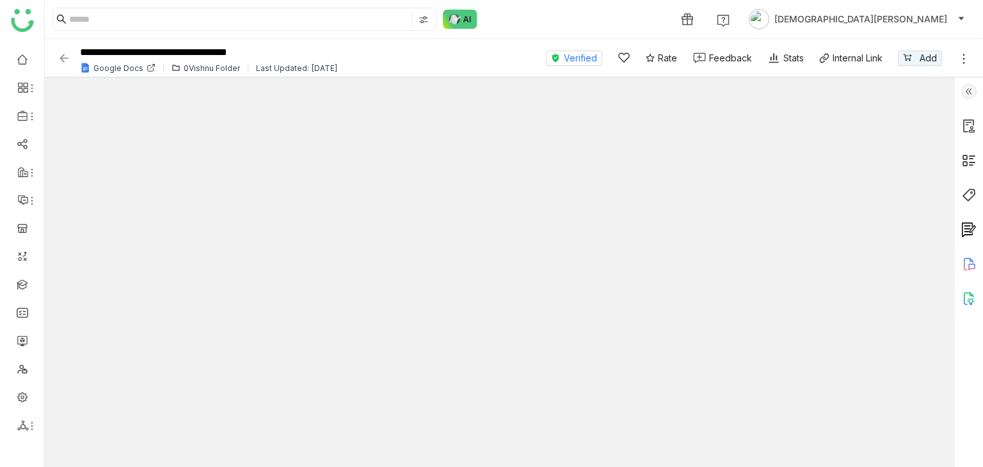
click at [967, 264] on icon at bounding box center [968, 264] width 15 height 15
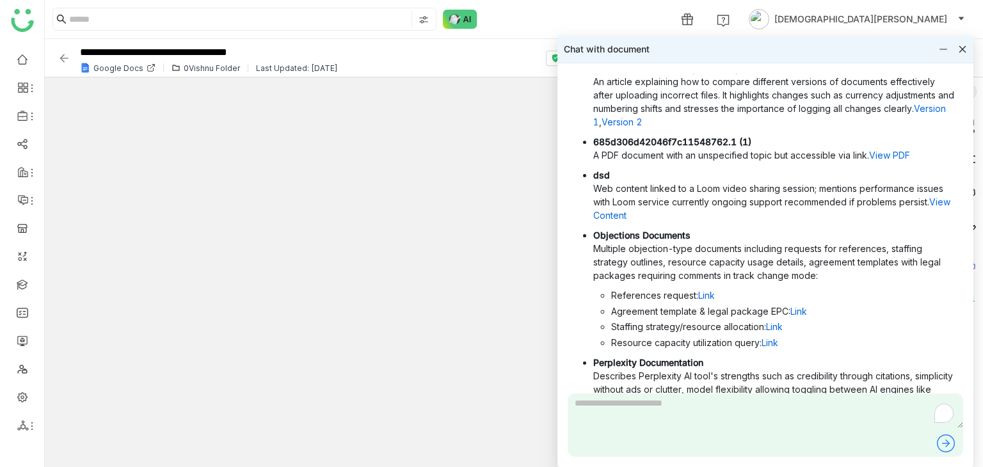
click at [629, 311] on textarea "To enrich screen reader interactions, please activate Accessibility in Grammarl…" at bounding box center [765, 411] width 395 height 35
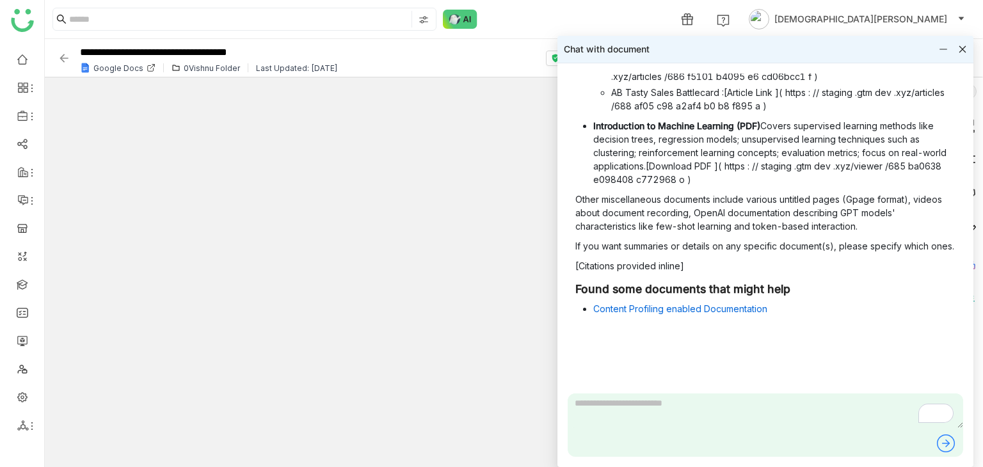
scroll to position [1813, 0]
type textarea "**********"
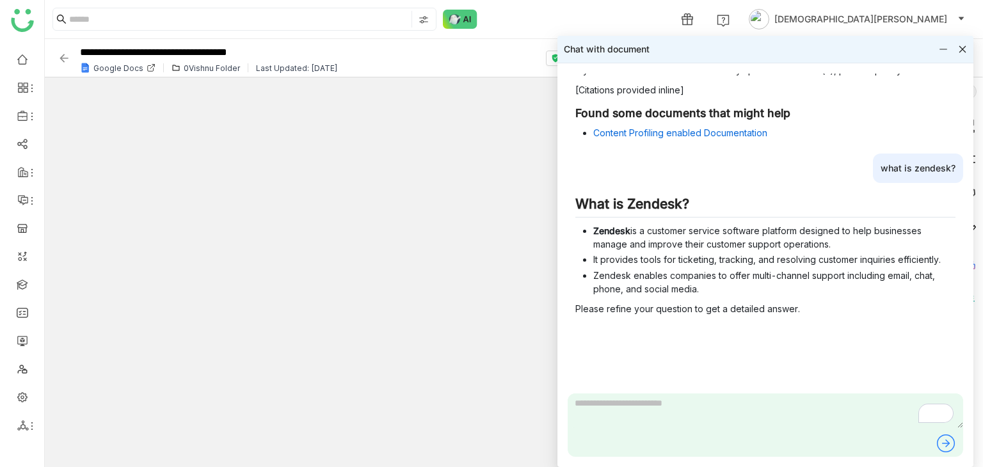
scroll to position [1989, 0]
type textarea "*"
click at [963, 51] on icon at bounding box center [962, 49] width 7 height 7
